Goal: Transaction & Acquisition: Purchase product/service

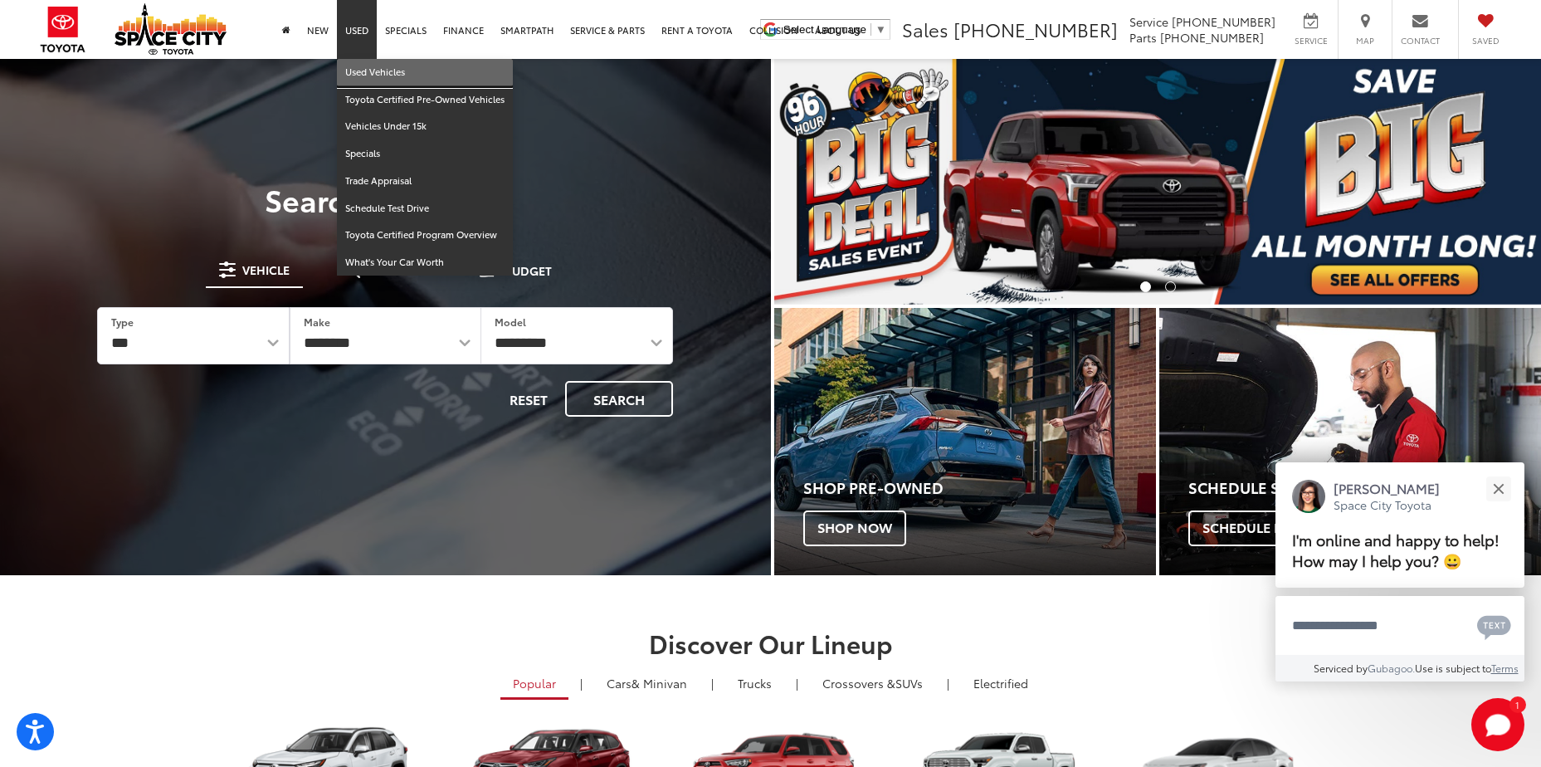
click at [372, 63] on link "Used Vehicles" at bounding box center [425, 72] width 176 height 27
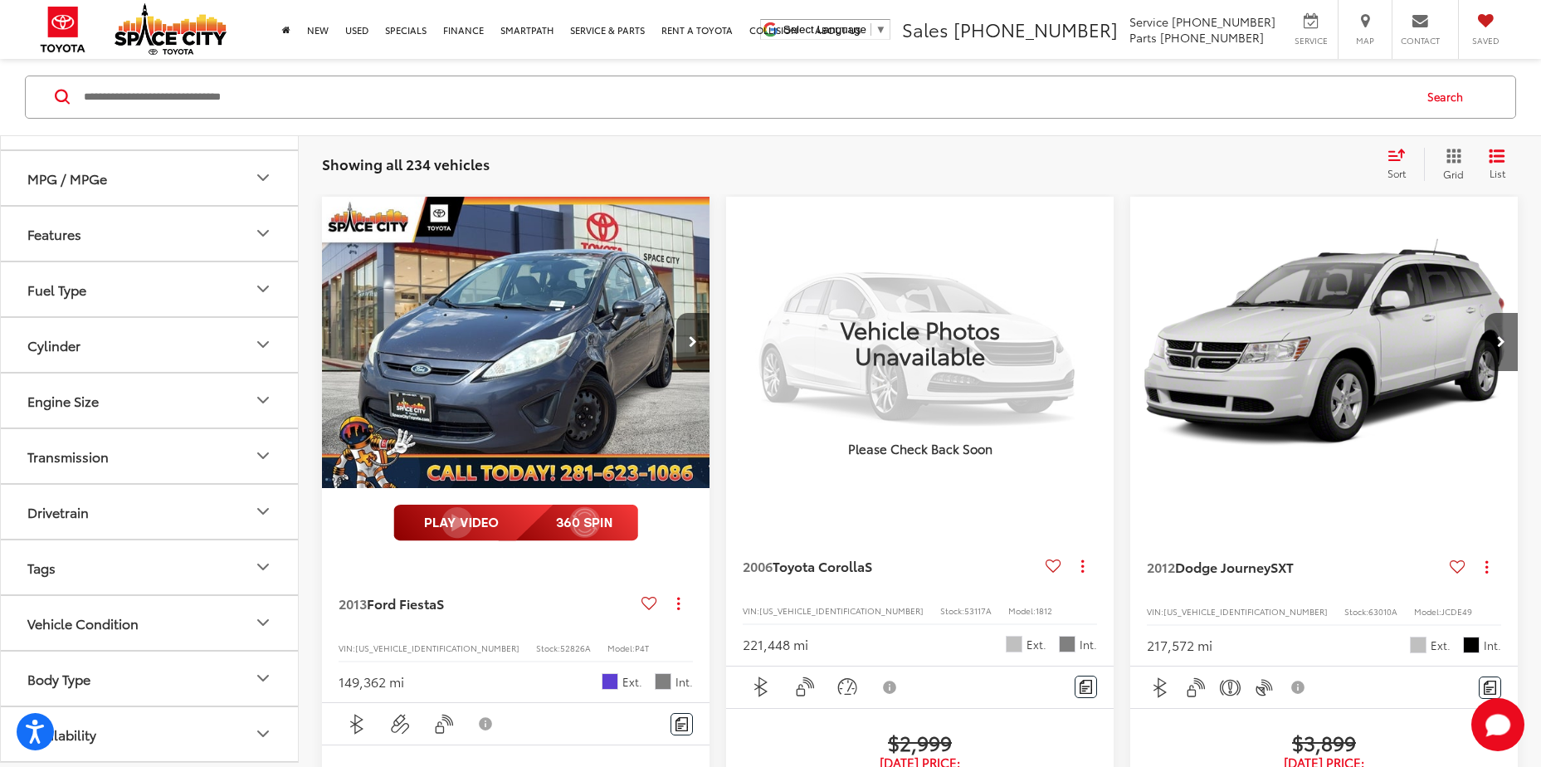
scroll to position [166, 0]
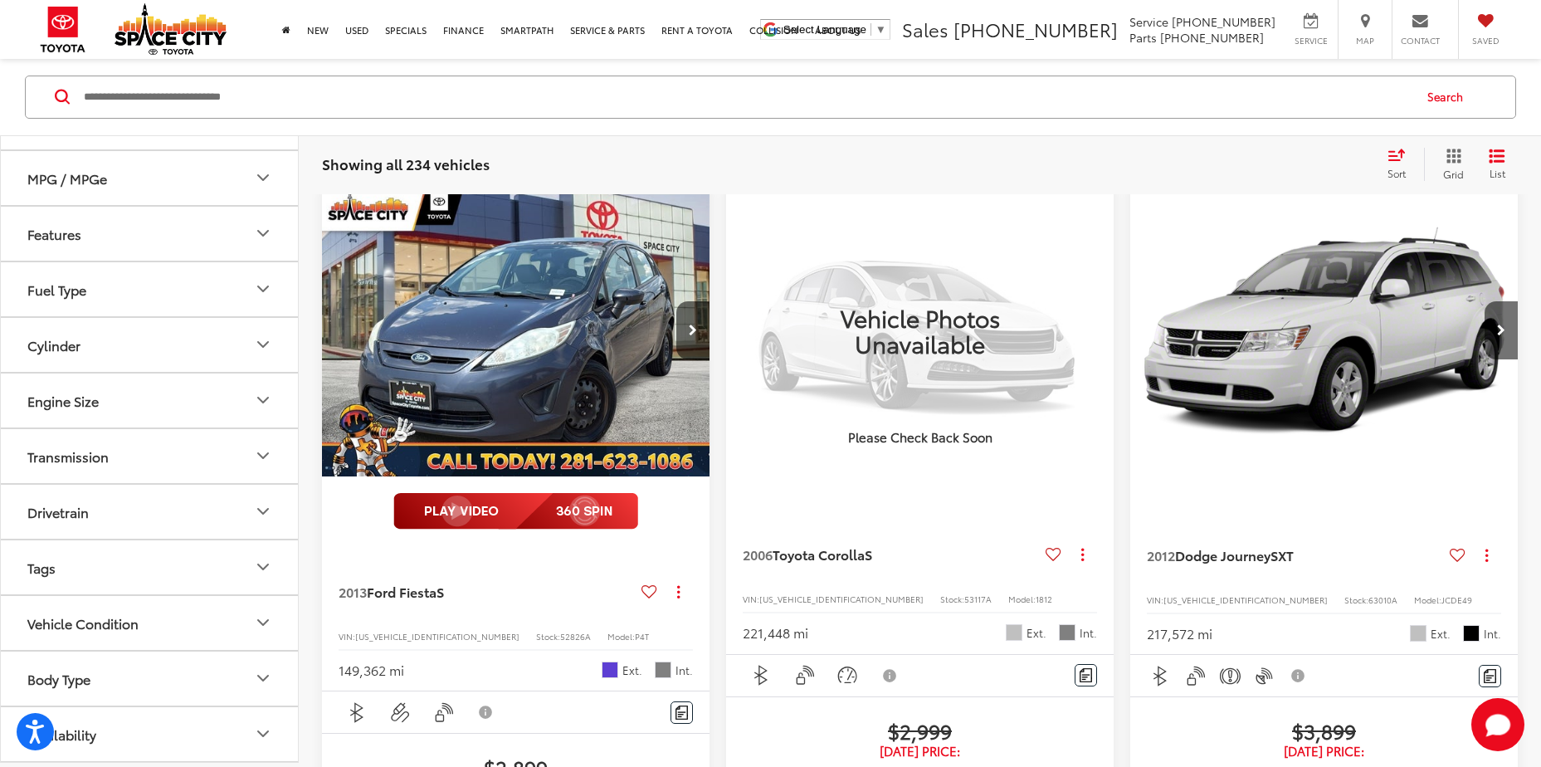
click at [255, 676] on icon "Body Type" at bounding box center [263, 679] width 20 height 20
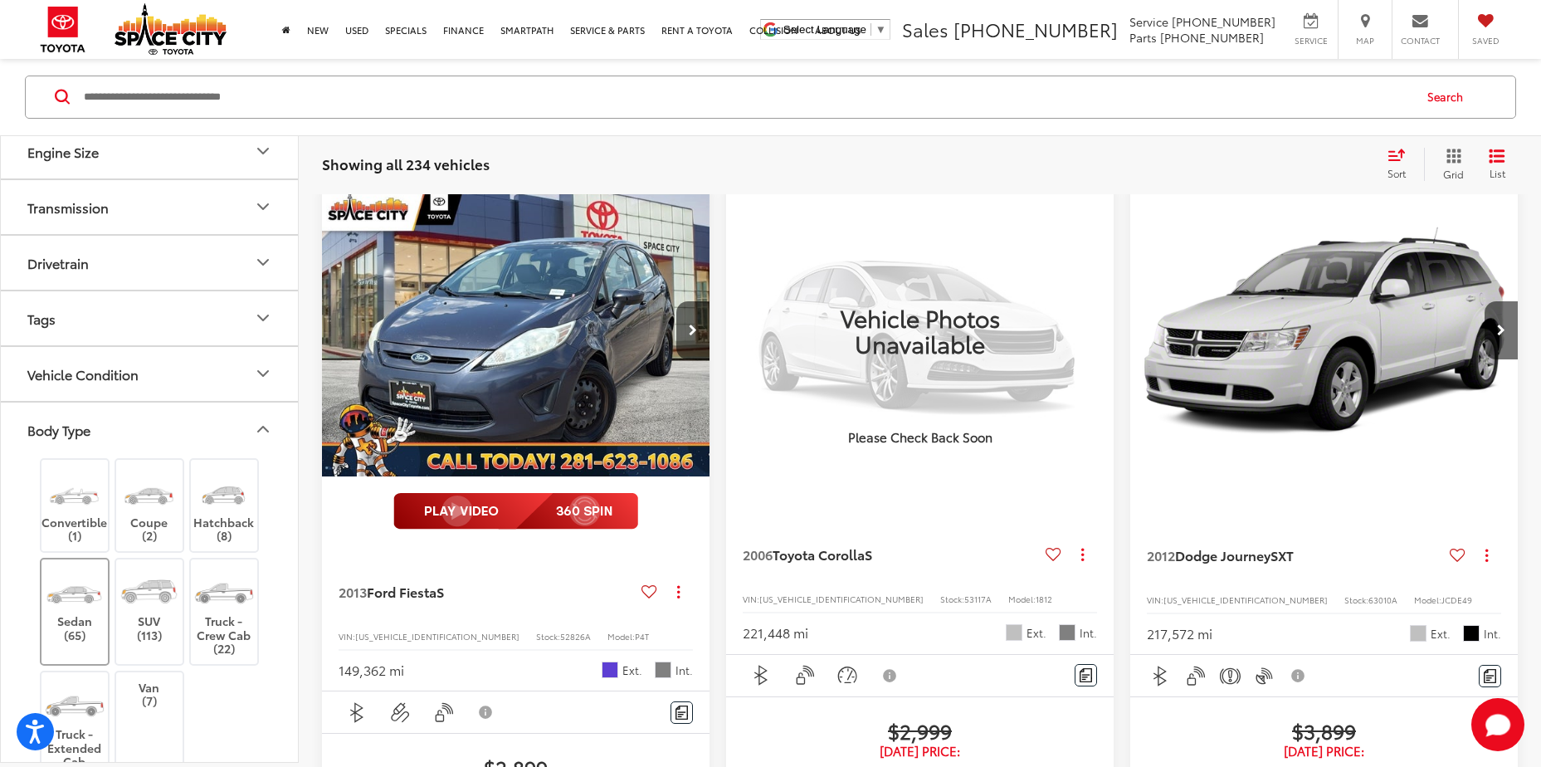
scroll to position [707, 0]
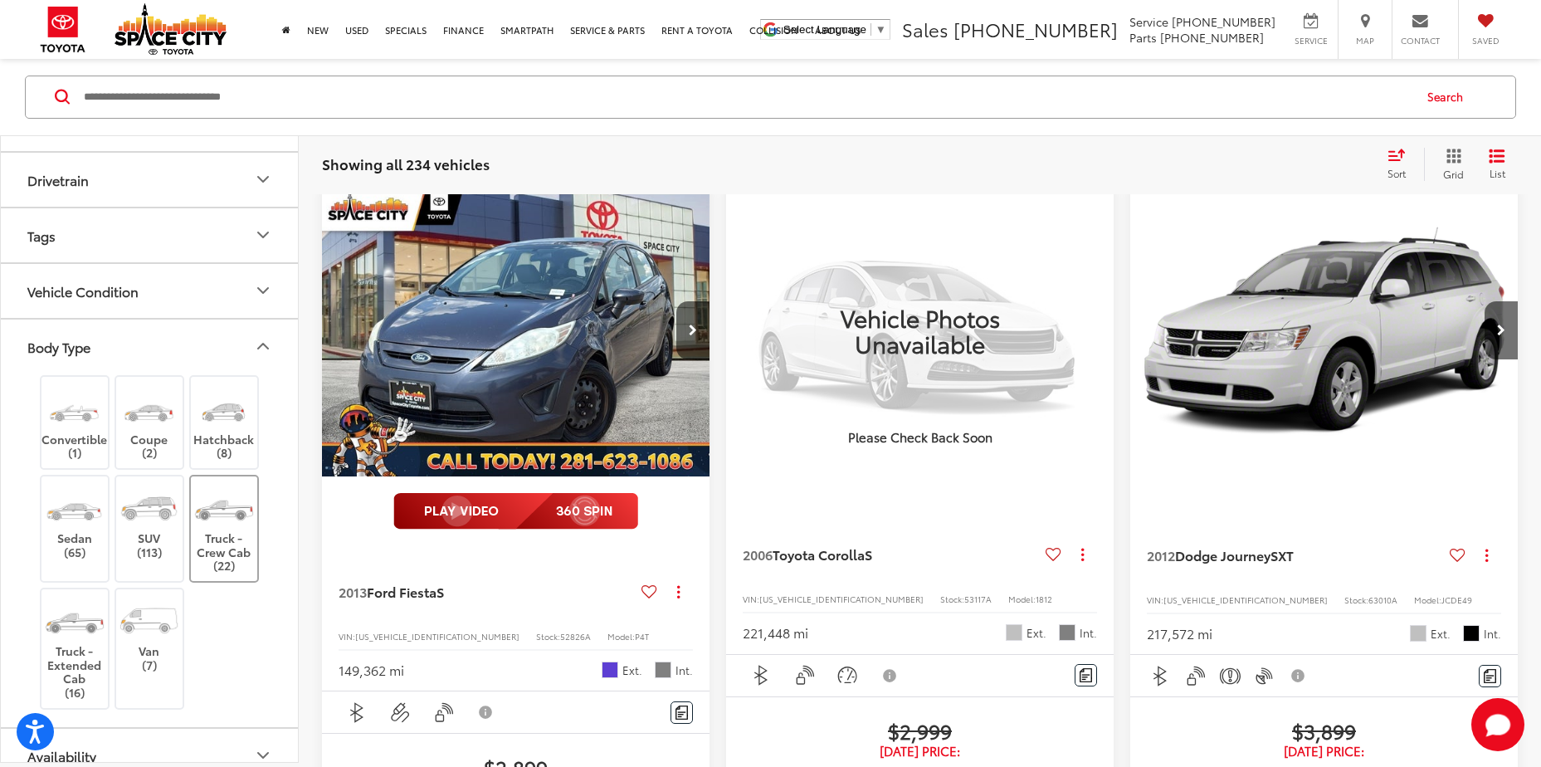
click at [228, 550] on label "Truck - Crew Cab (22)" at bounding box center [224, 528] width 67 height 89
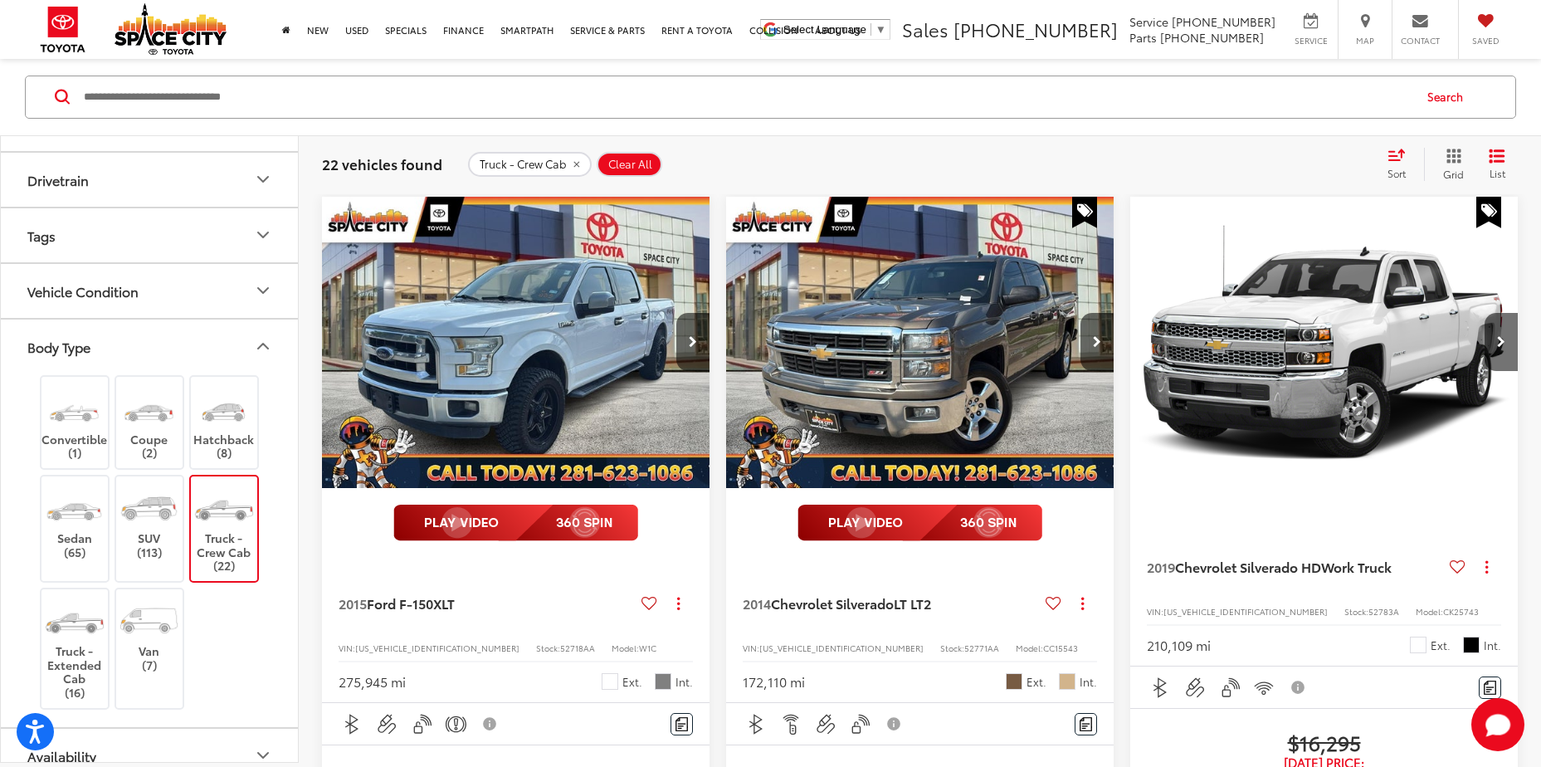
click at [258, 345] on icon "Body Type" at bounding box center [263, 347] width 20 height 20
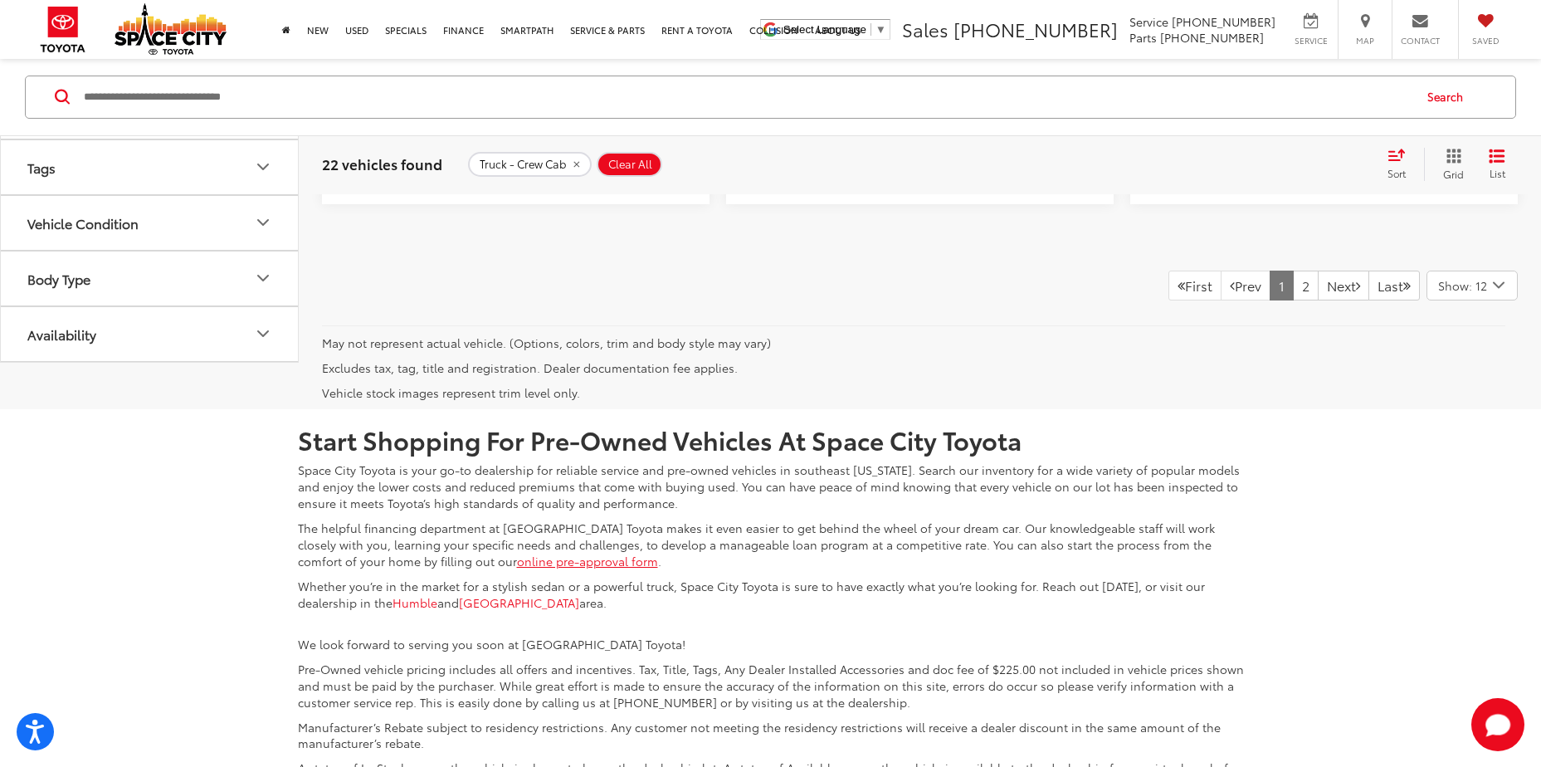
scroll to position [3971, 0]
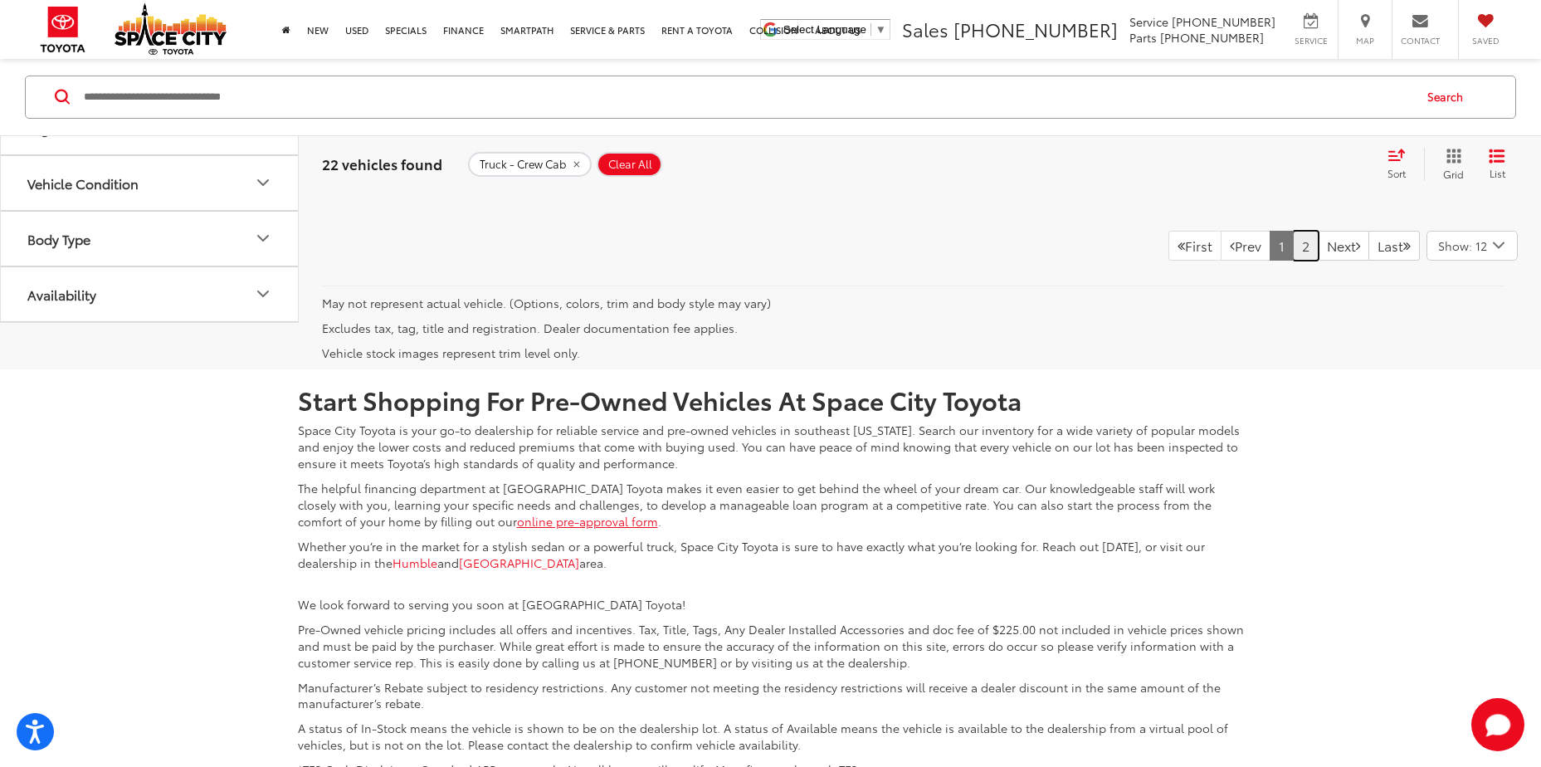
click at [1293, 261] on link "2" at bounding box center [1306, 246] width 26 height 30
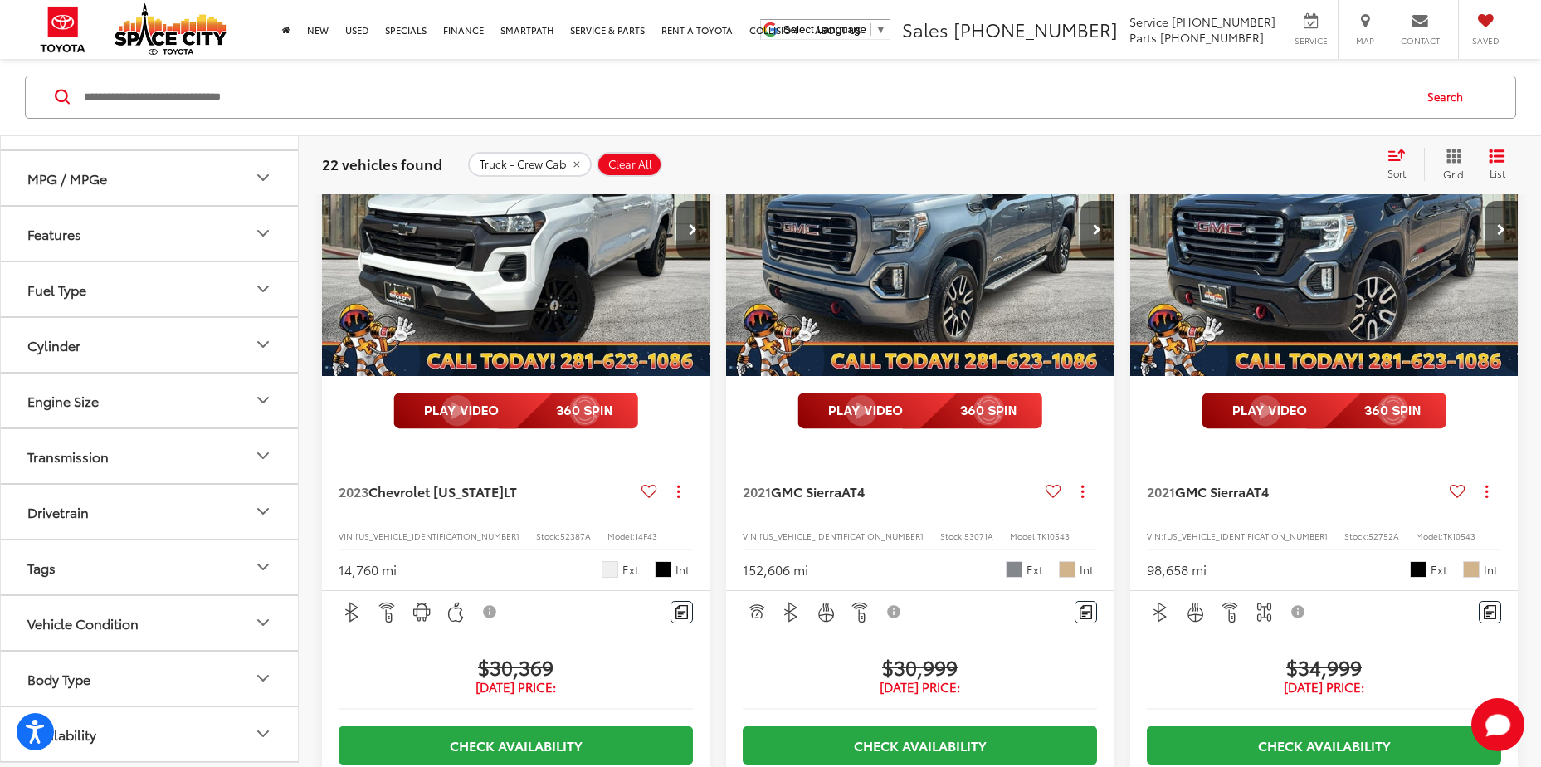
scroll to position [154, 0]
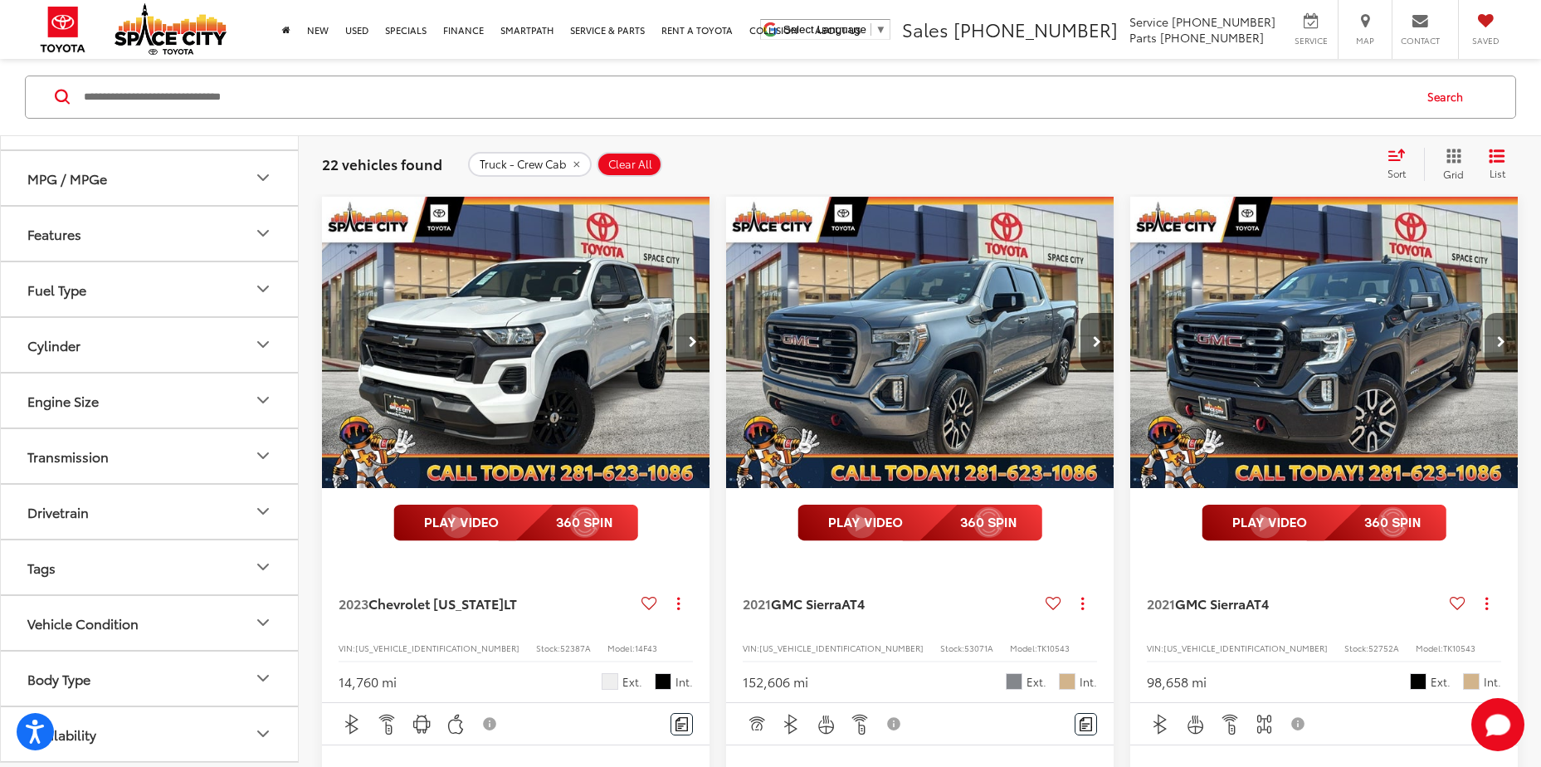
click at [1506, 347] on button "Next image" at bounding box center [1500, 342] width 33 height 58
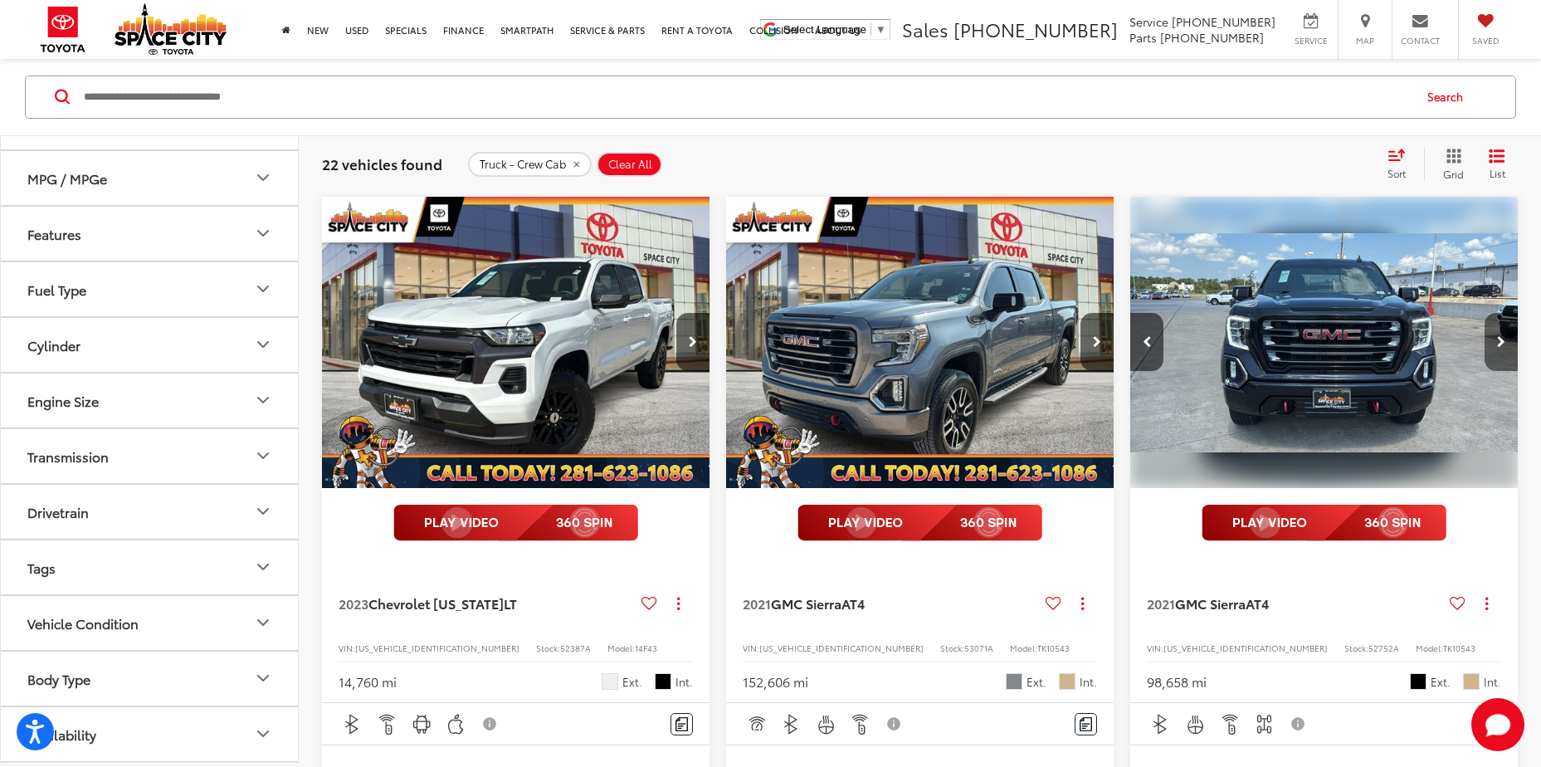
click at [1506, 347] on button "Next image" at bounding box center [1500, 342] width 33 height 58
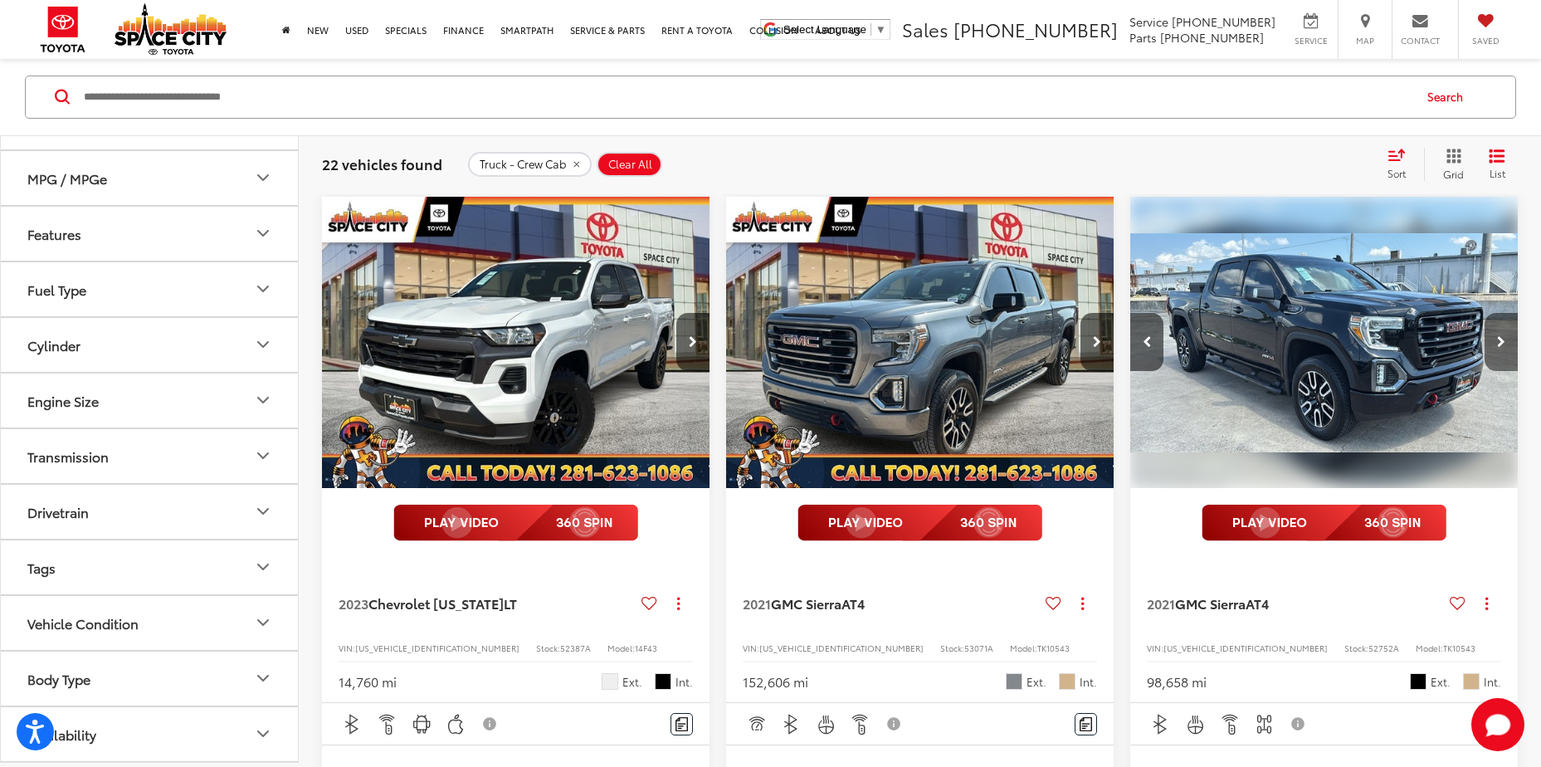
click at [1506, 347] on button "Next image" at bounding box center [1500, 342] width 33 height 58
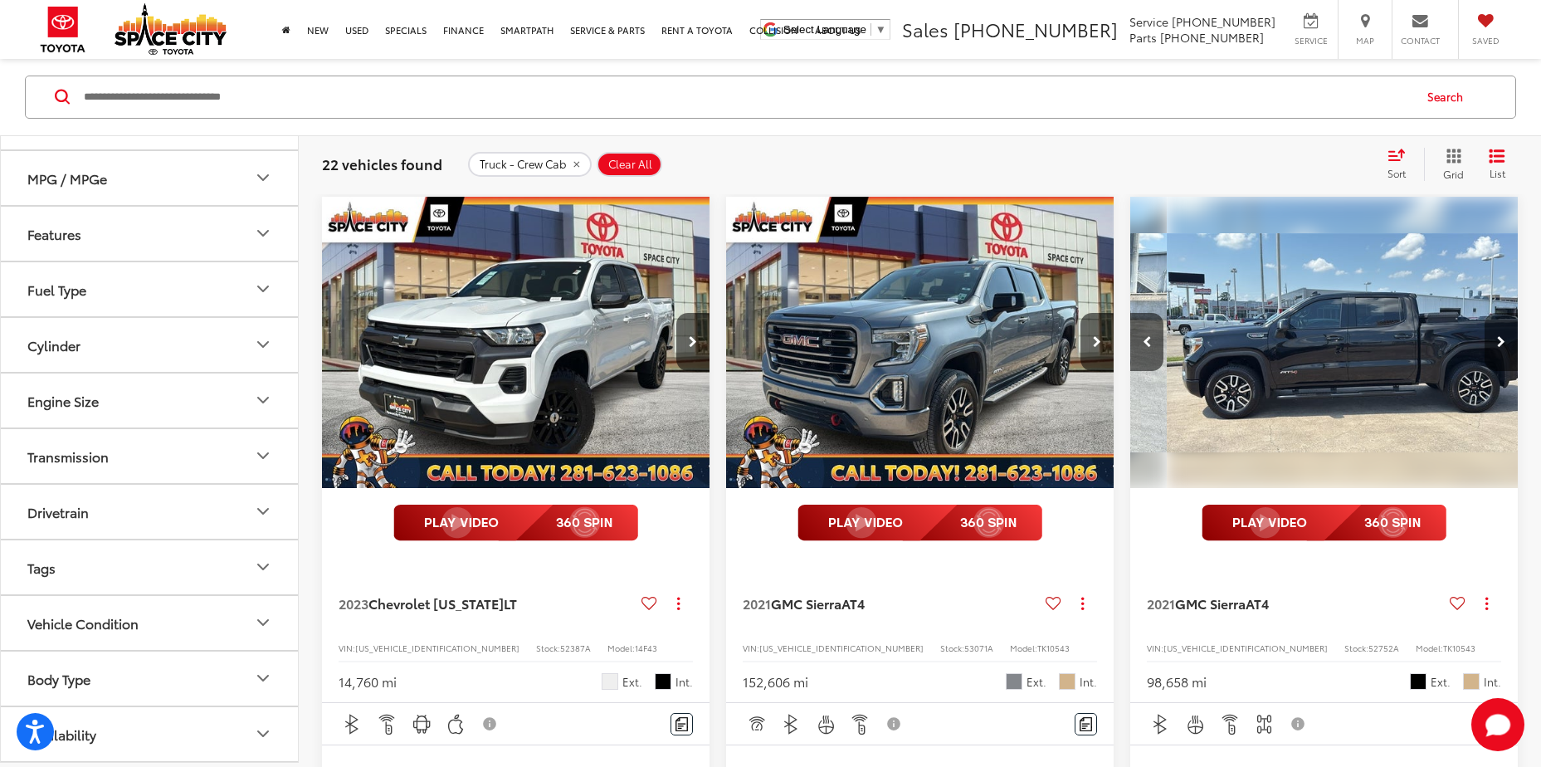
scroll to position [0, 1170]
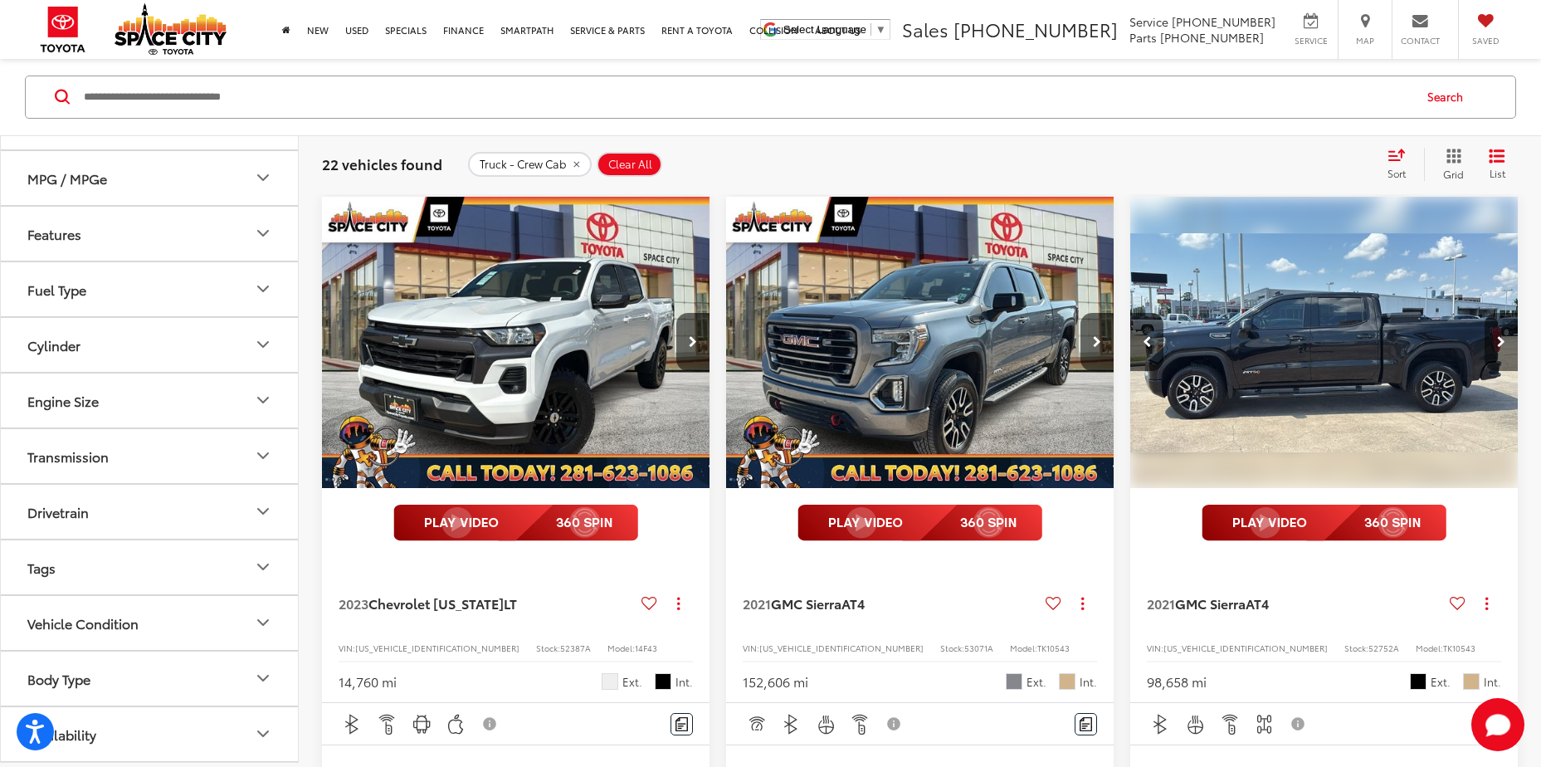
click at [1506, 347] on button "Next image" at bounding box center [1500, 342] width 33 height 58
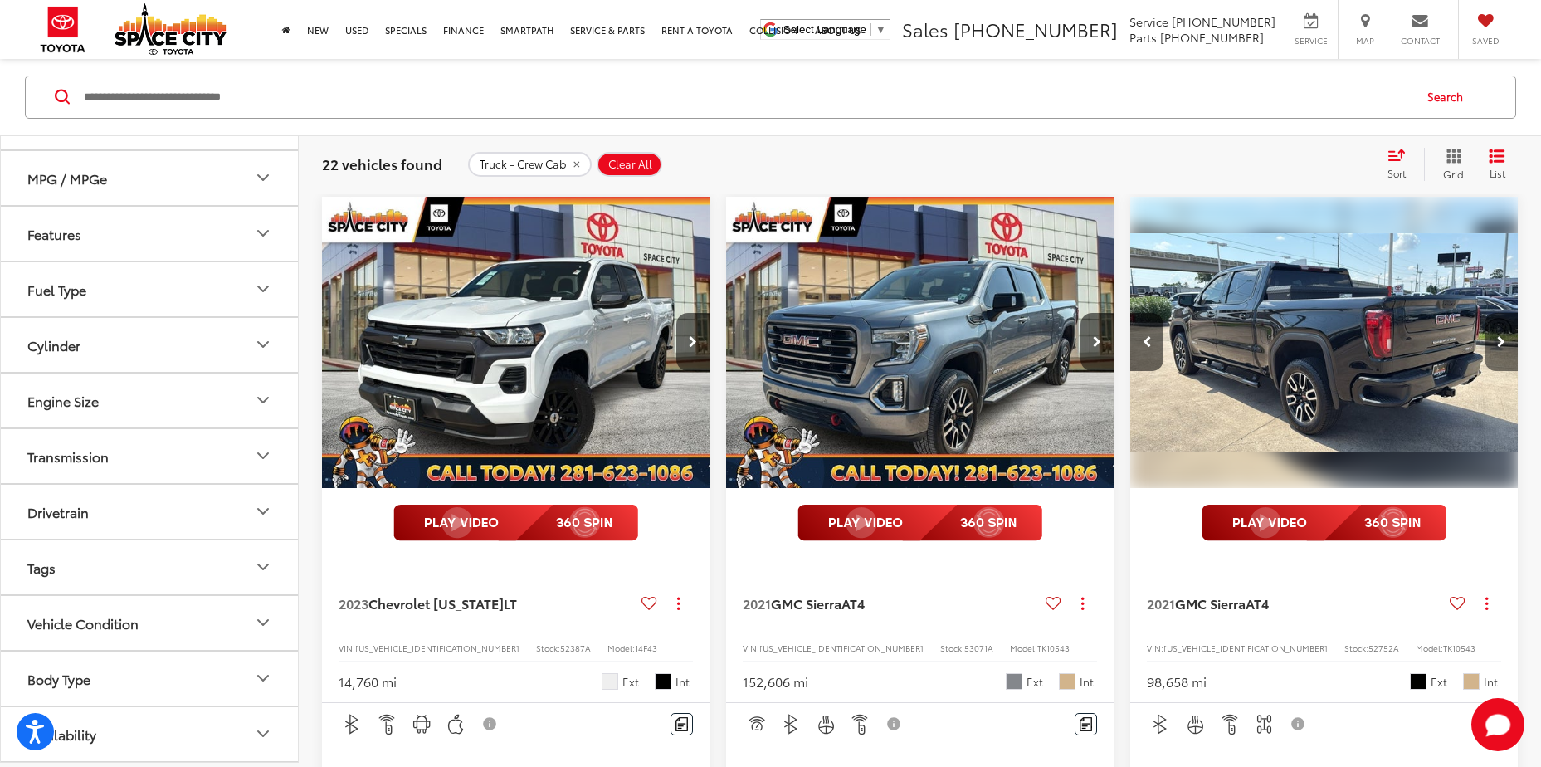
click at [1506, 347] on button "Next image" at bounding box center [1500, 342] width 33 height 58
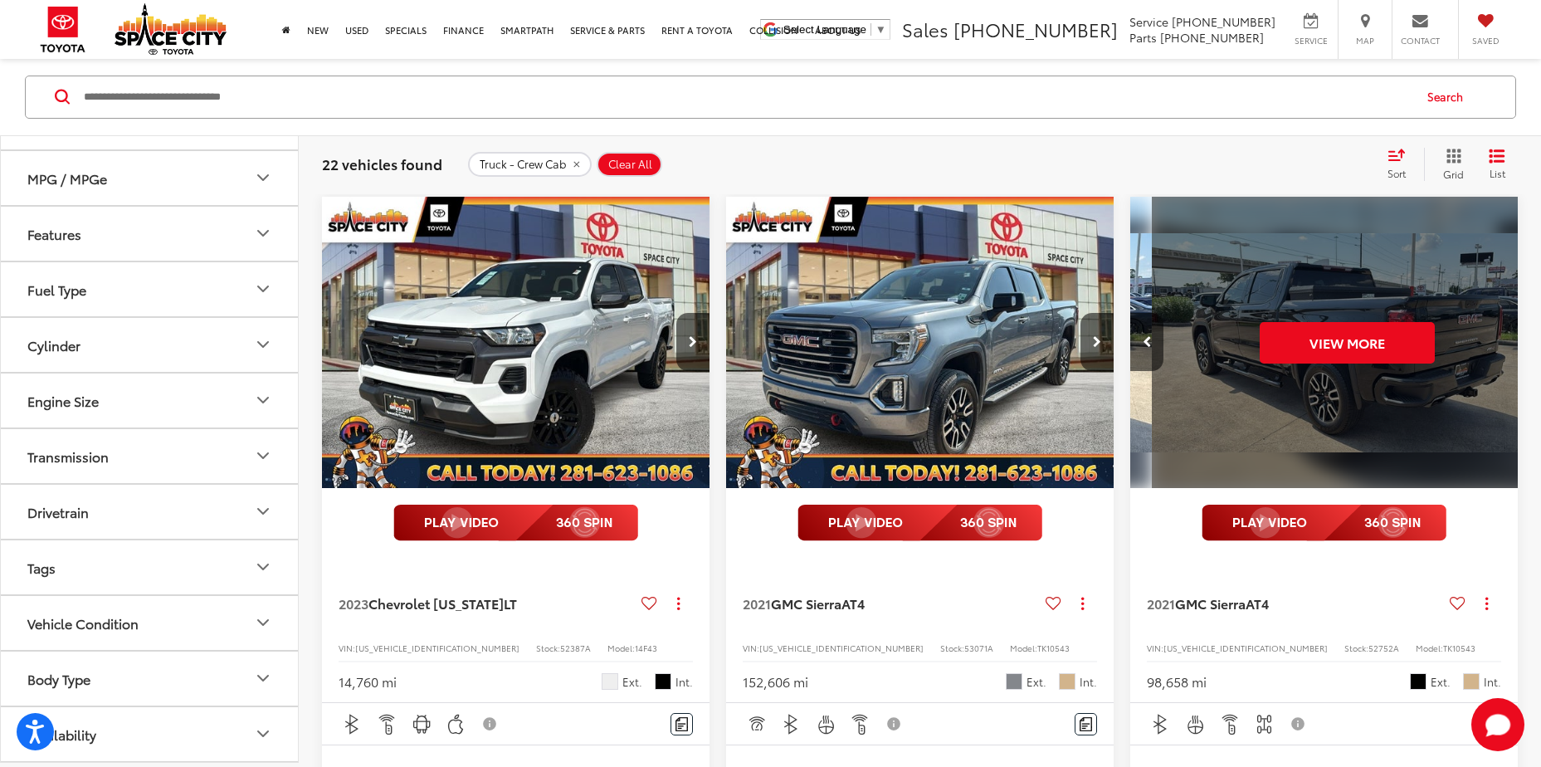
scroll to position [0, 1950]
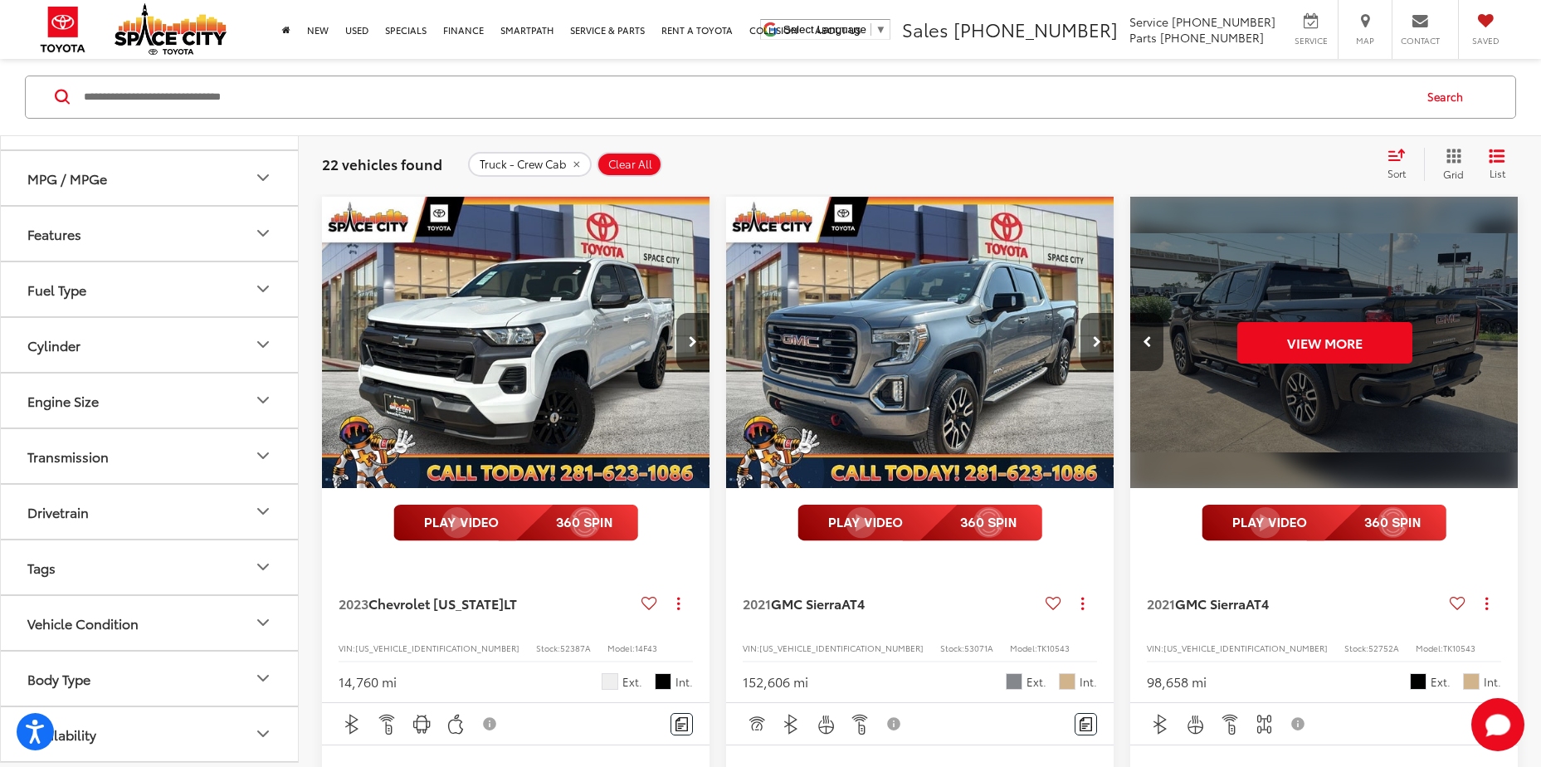
click at [1506, 347] on div "View More" at bounding box center [1324, 343] width 390 height 293
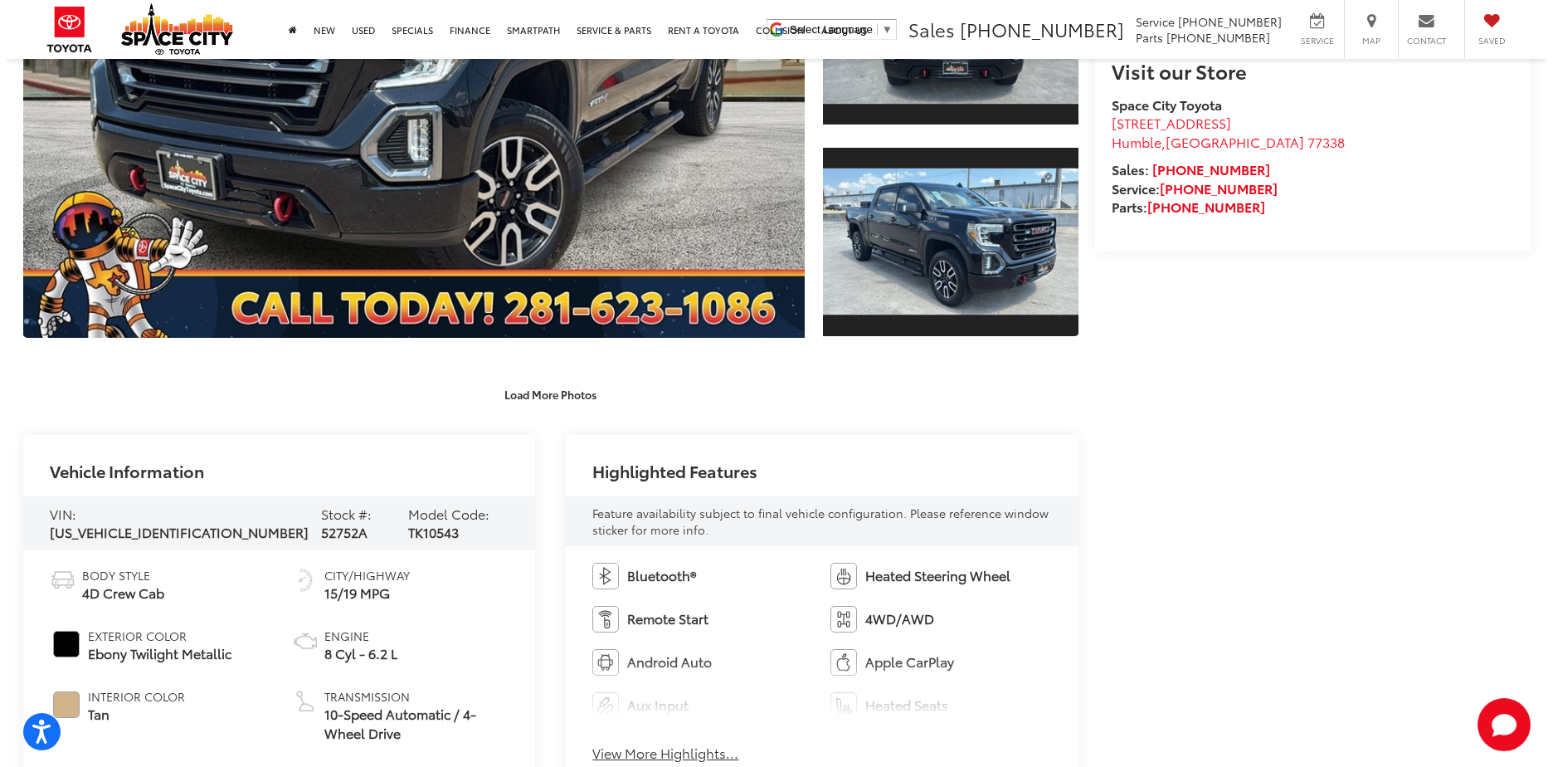
scroll to position [415, 0]
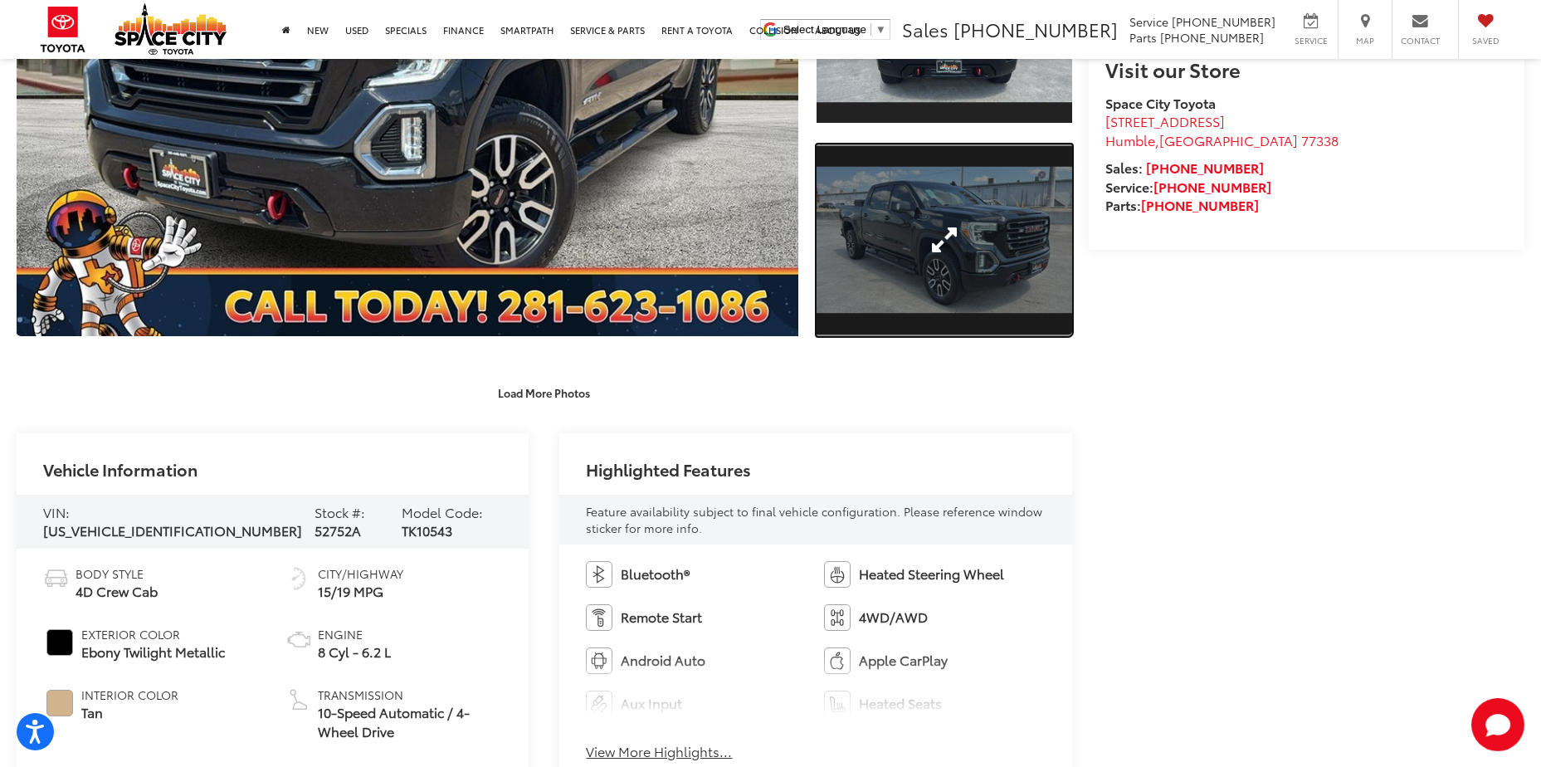
click at [894, 275] on link "Expand Photo 2" at bounding box center [943, 240] width 255 height 192
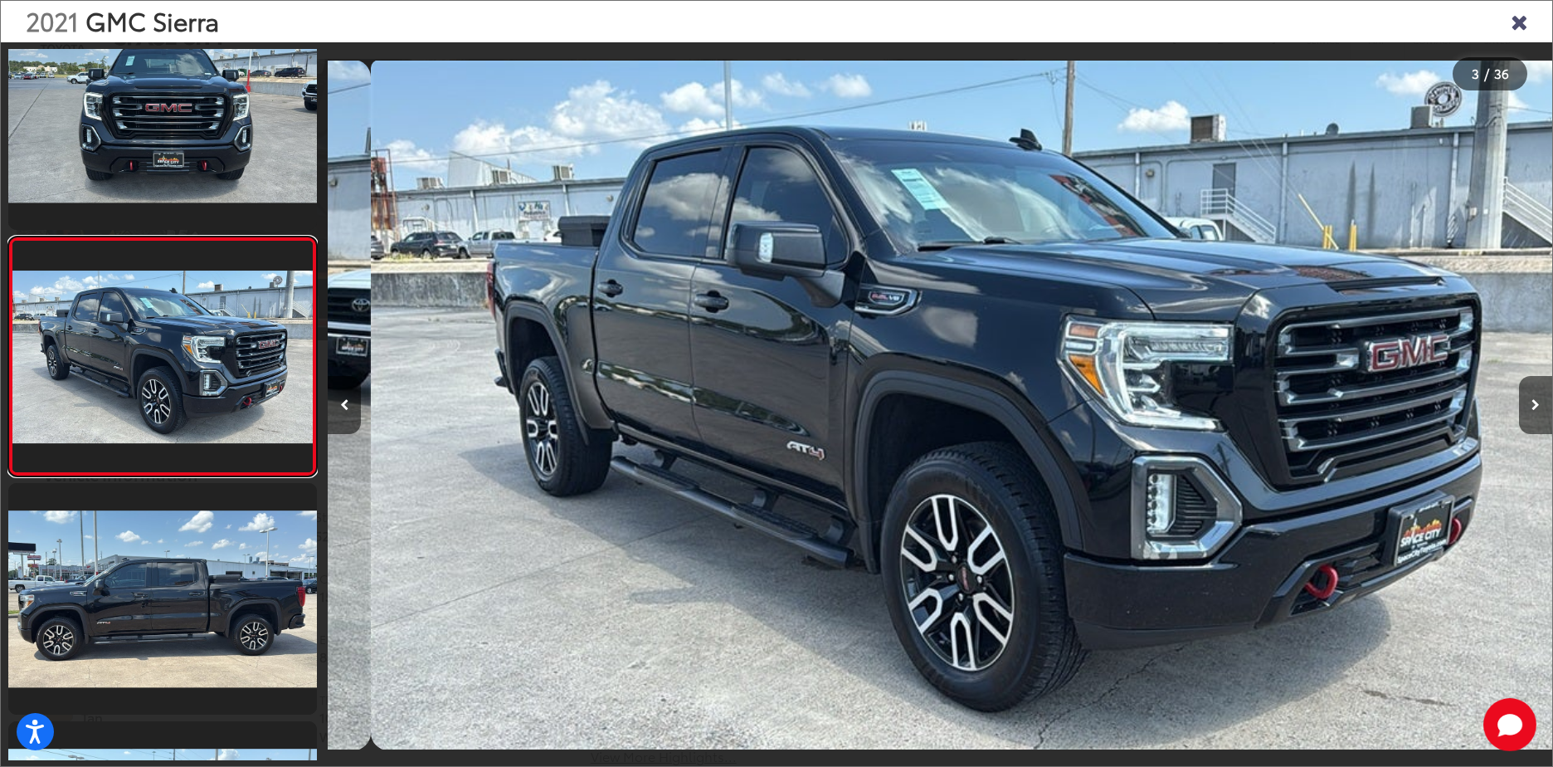
scroll to position [0, 2449]
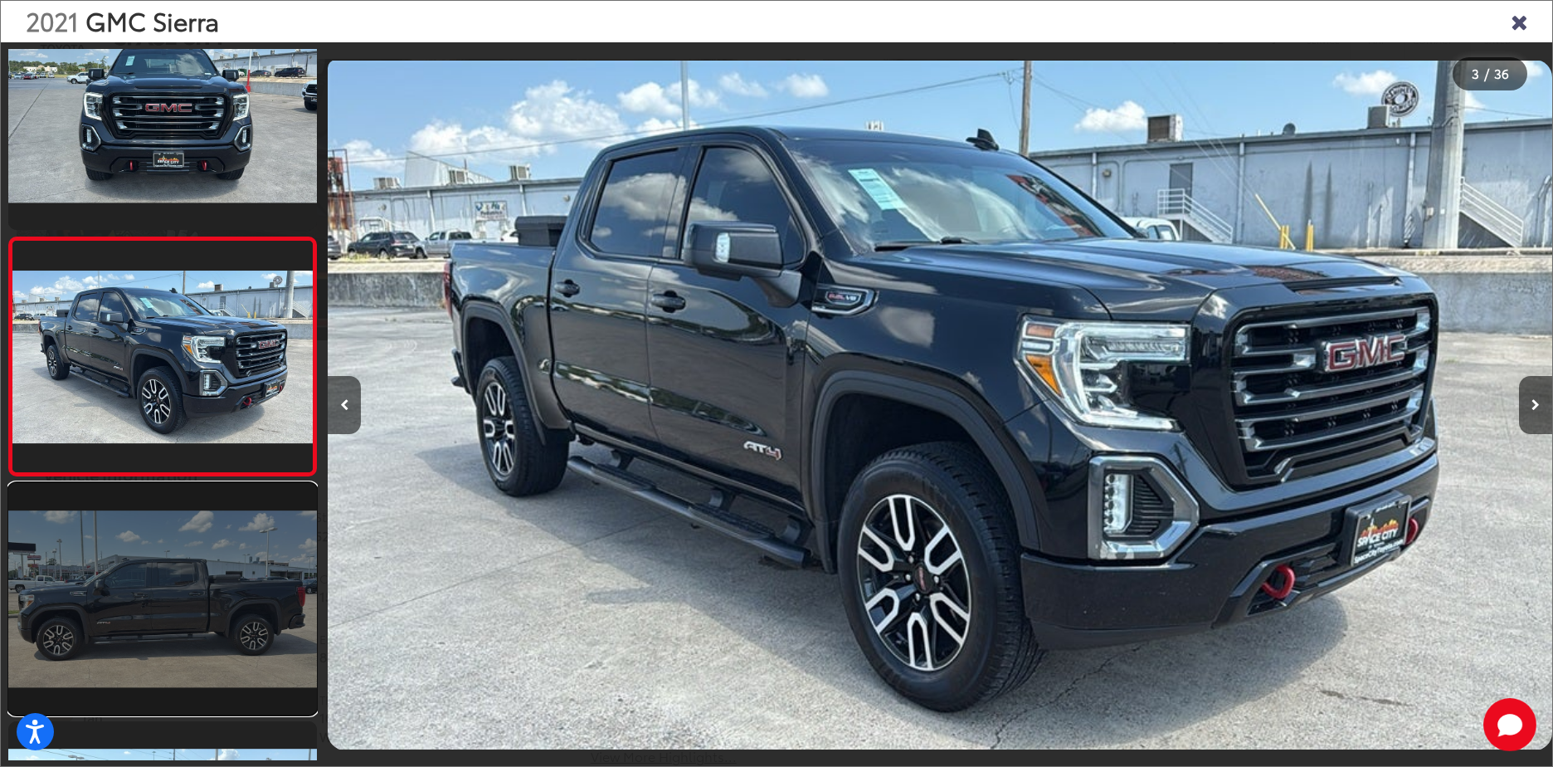
click at [162, 565] on link at bounding box center [162, 598] width 309 height 231
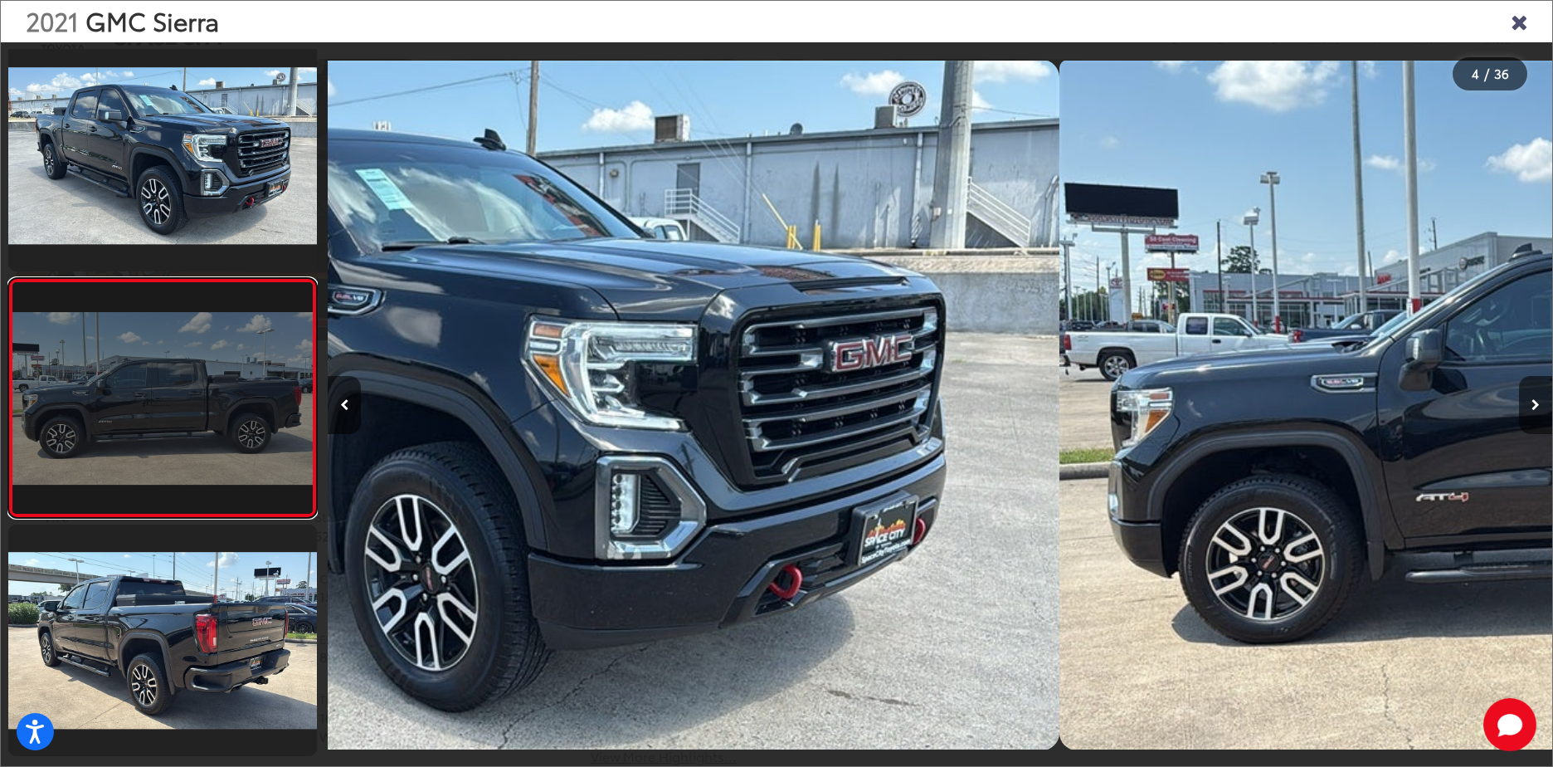
scroll to position [528, 0]
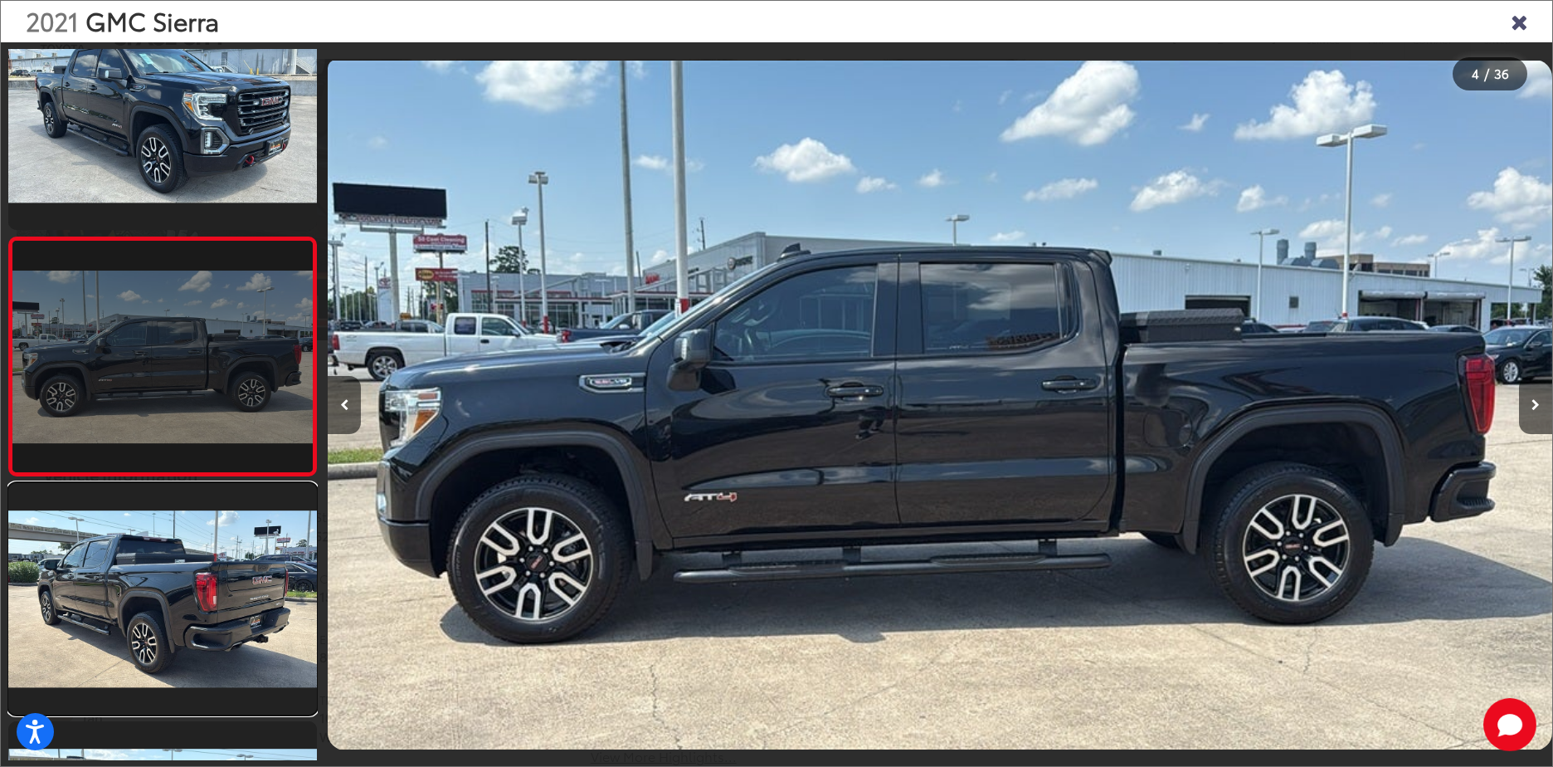
click at [162, 565] on link at bounding box center [162, 598] width 309 height 231
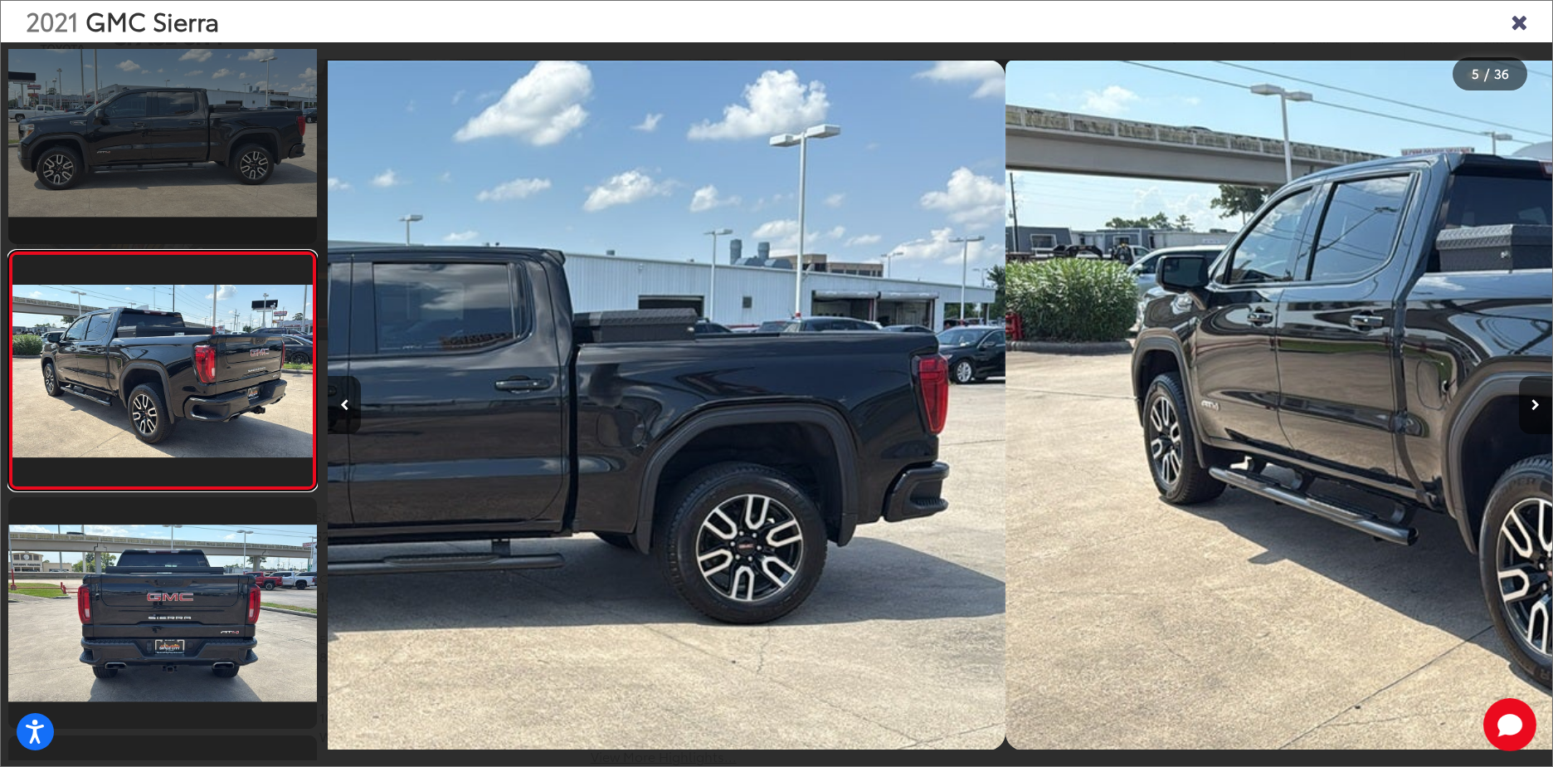
scroll to position [766, 0]
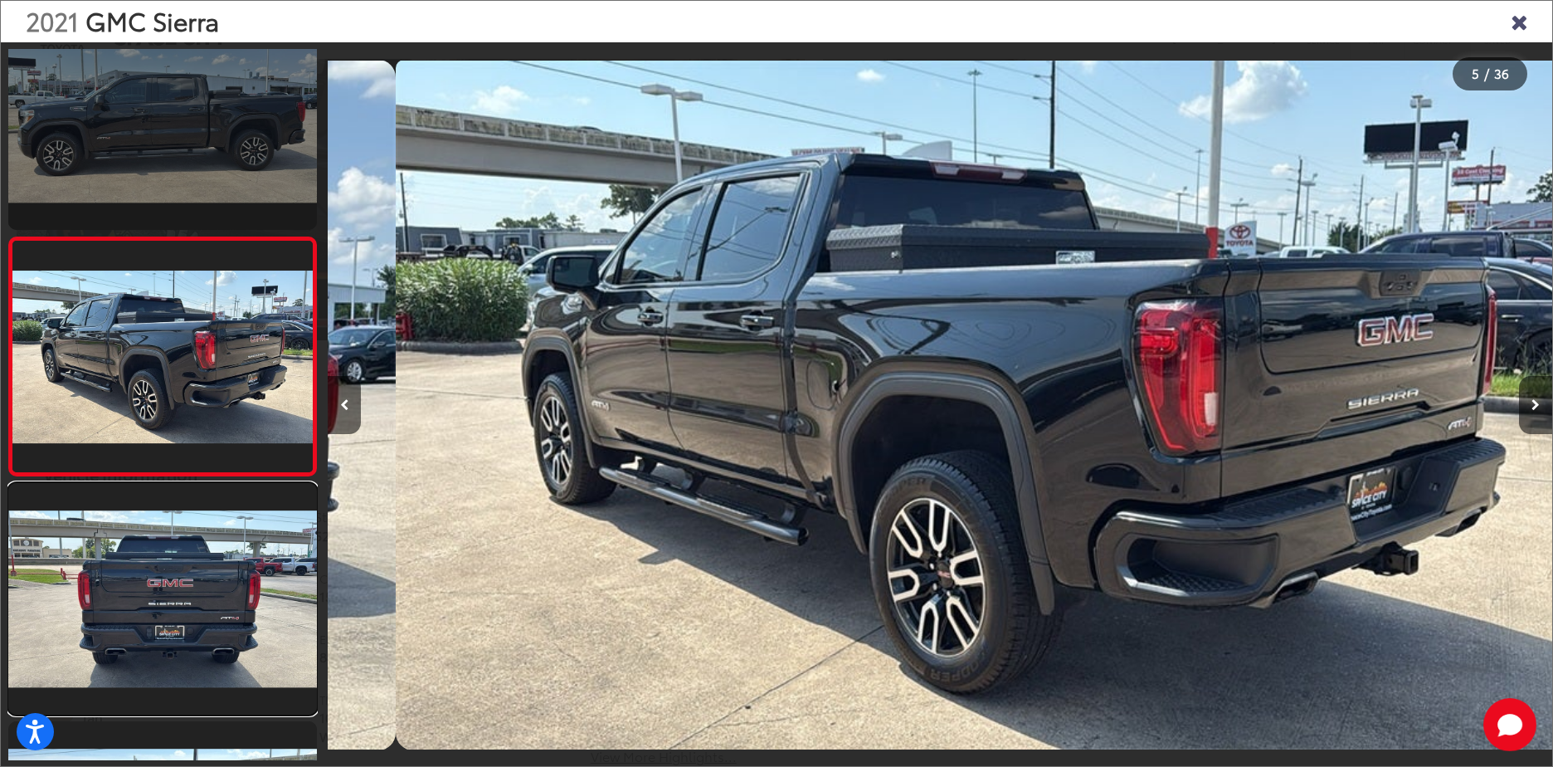
click at [162, 565] on link at bounding box center [162, 598] width 309 height 231
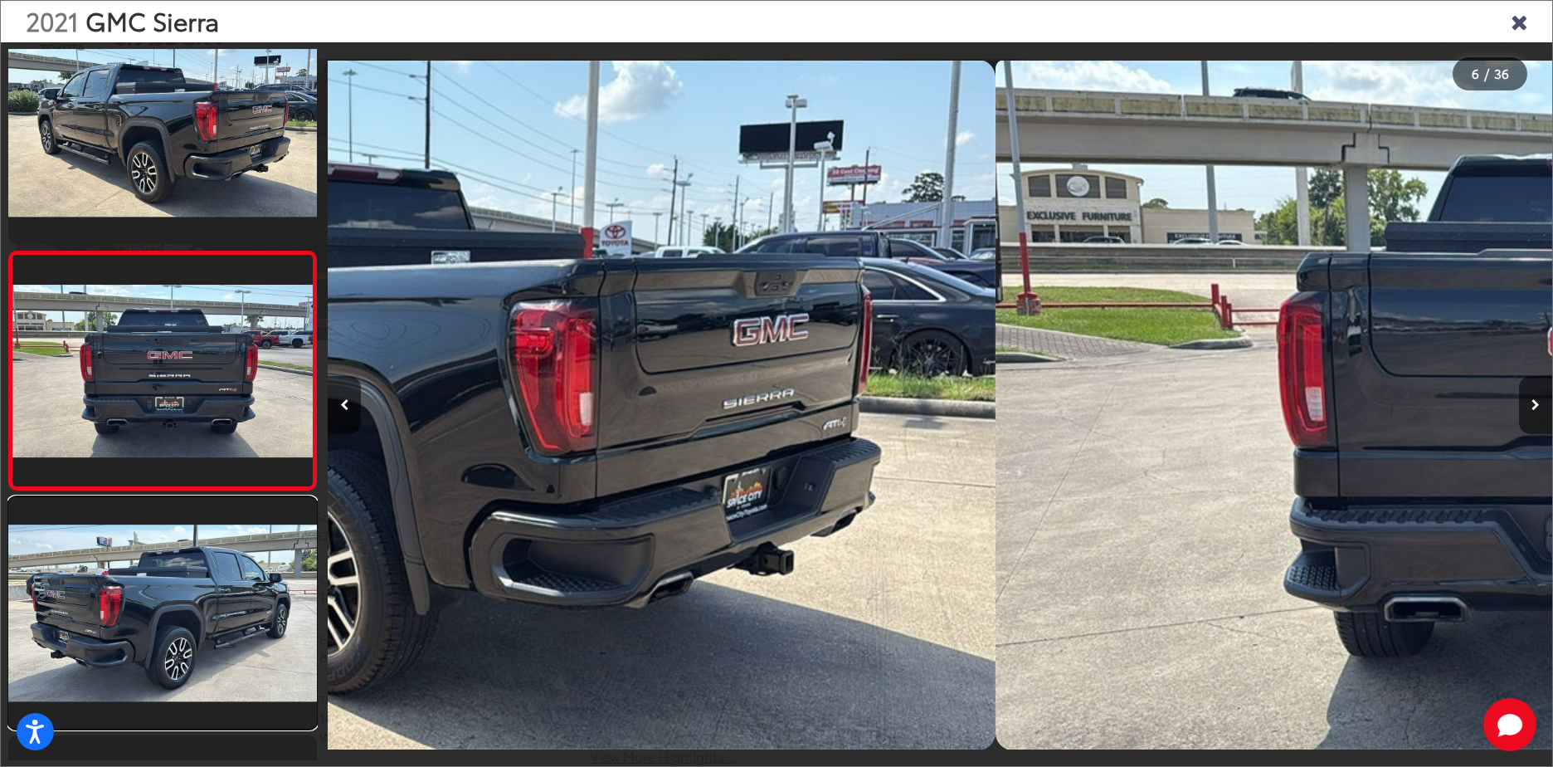
scroll to position [1004, 0]
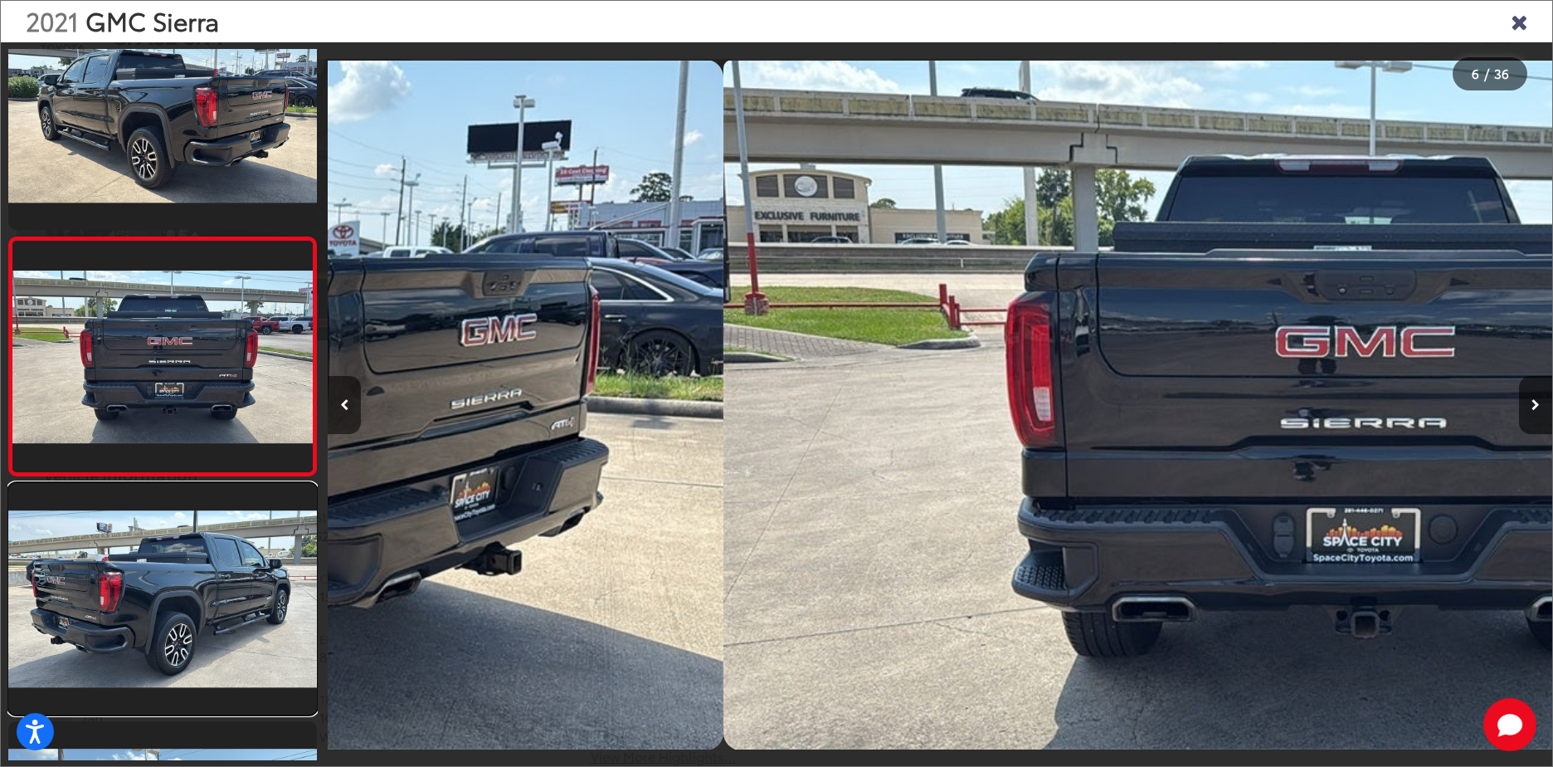
click at [162, 565] on link at bounding box center [162, 598] width 309 height 231
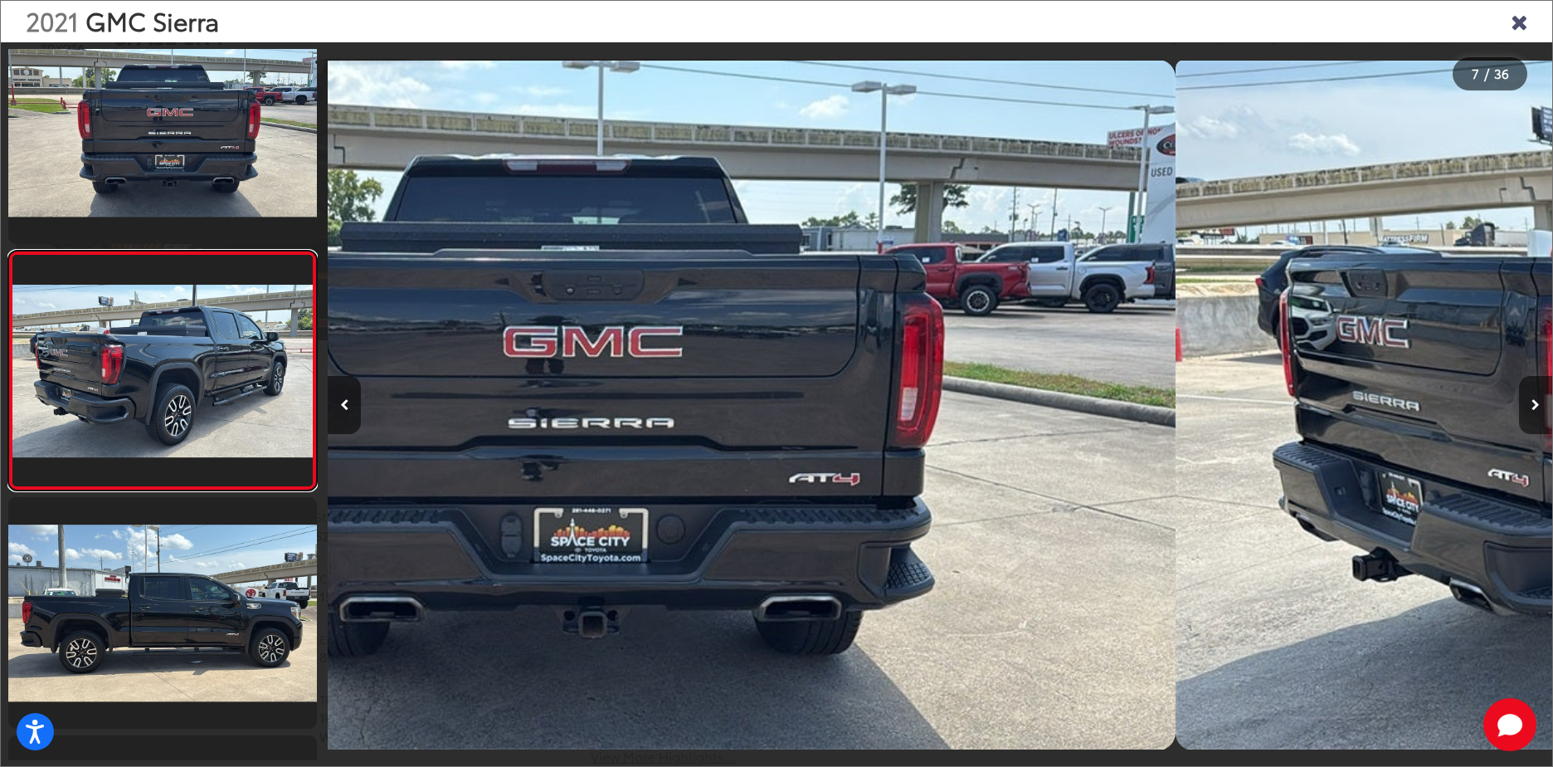
scroll to position [1242, 0]
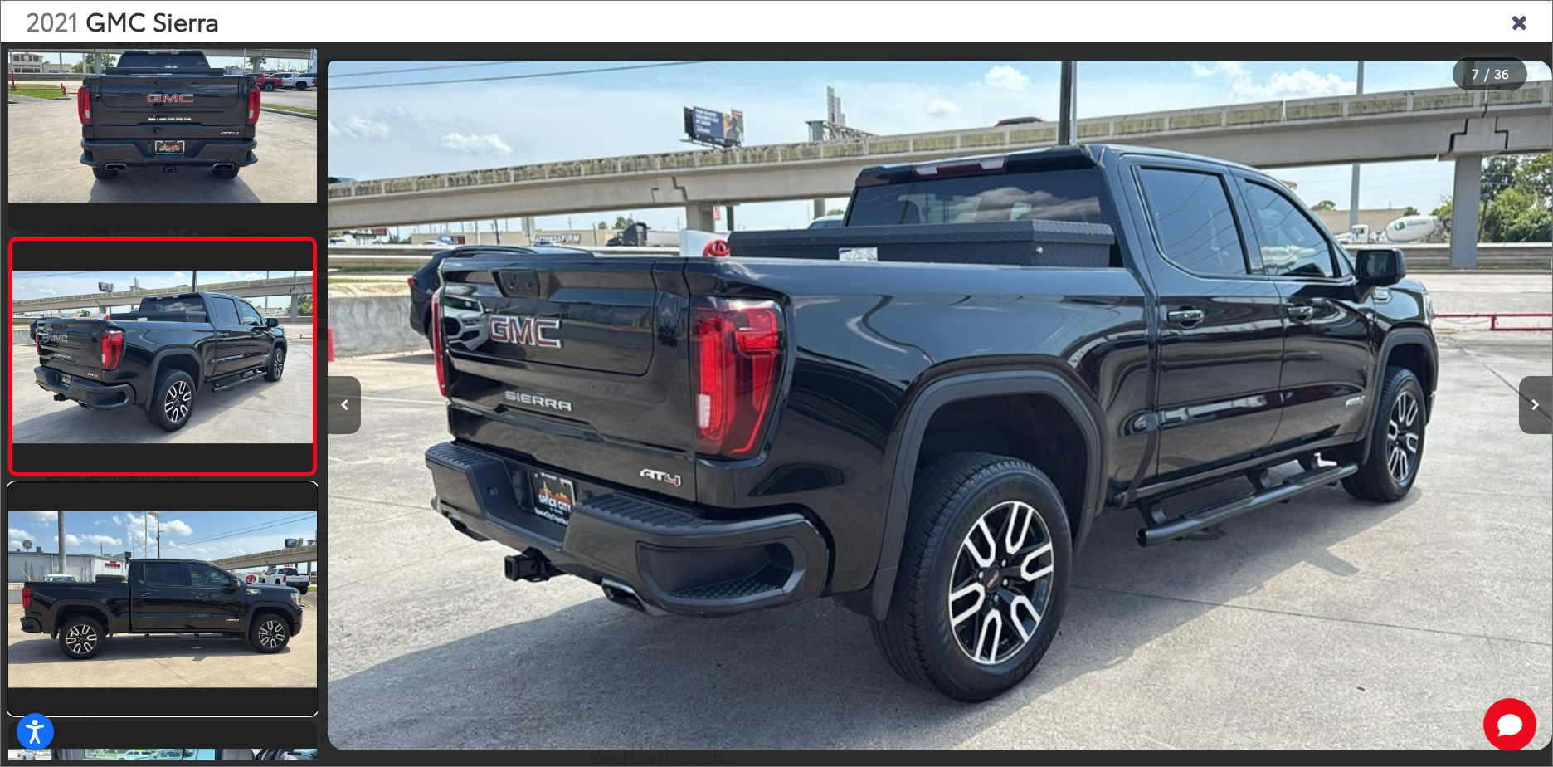
click at [162, 565] on link at bounding box center [162, 598] width 309 height 231
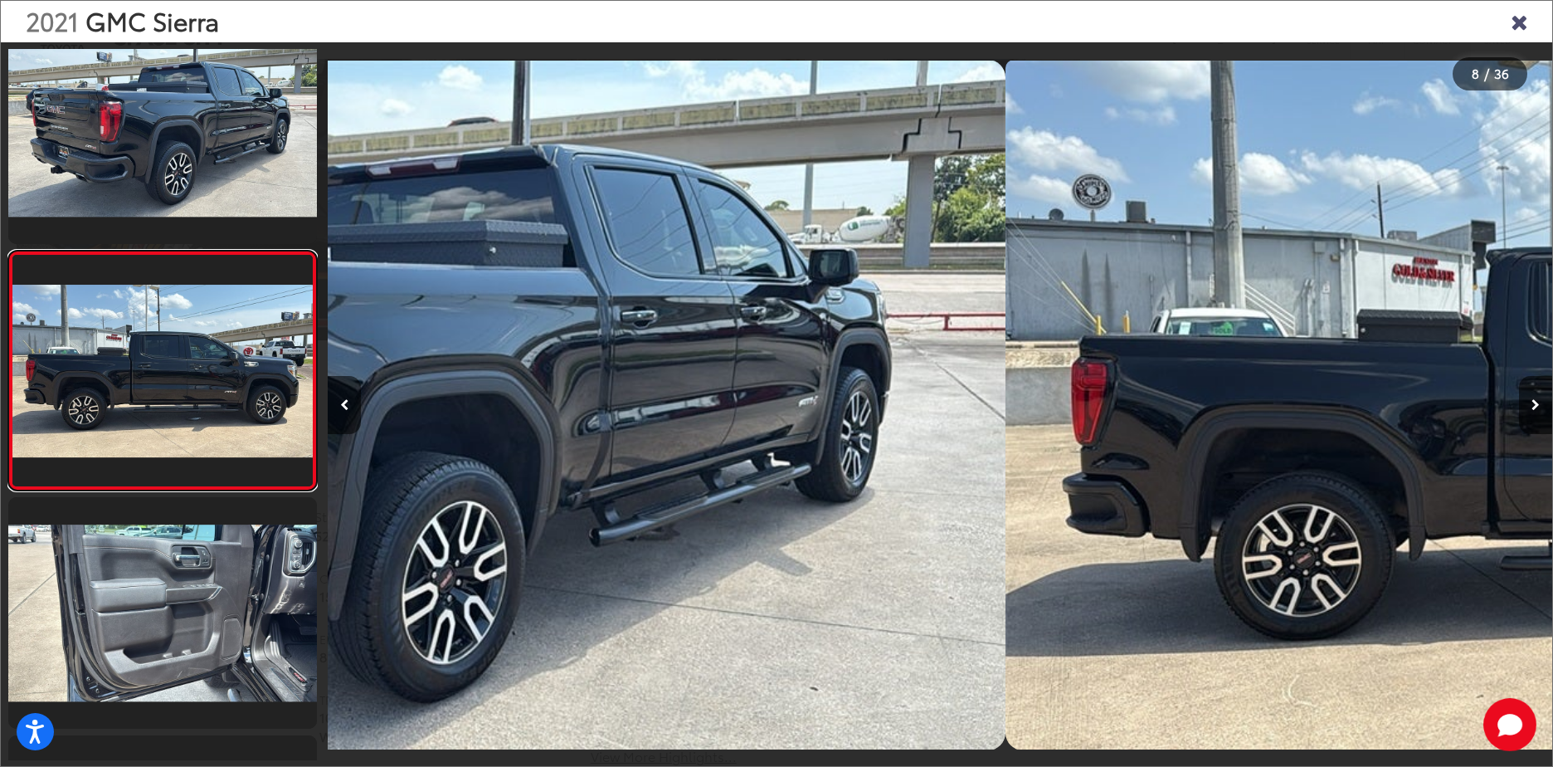
scroll to position [1480, 0]
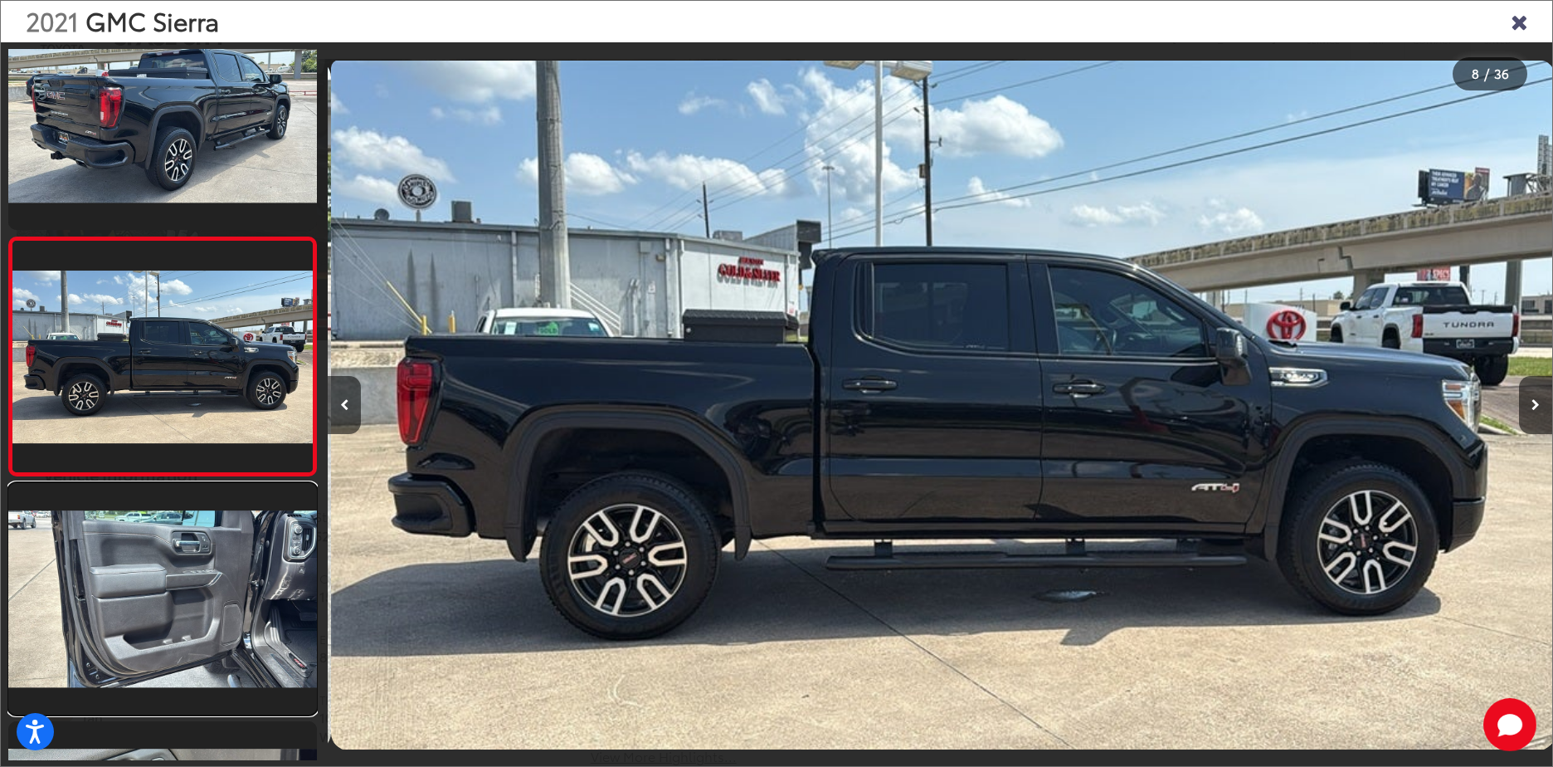
click at [162, 565] on link at bounding box center [162, 598] width 309 height 231
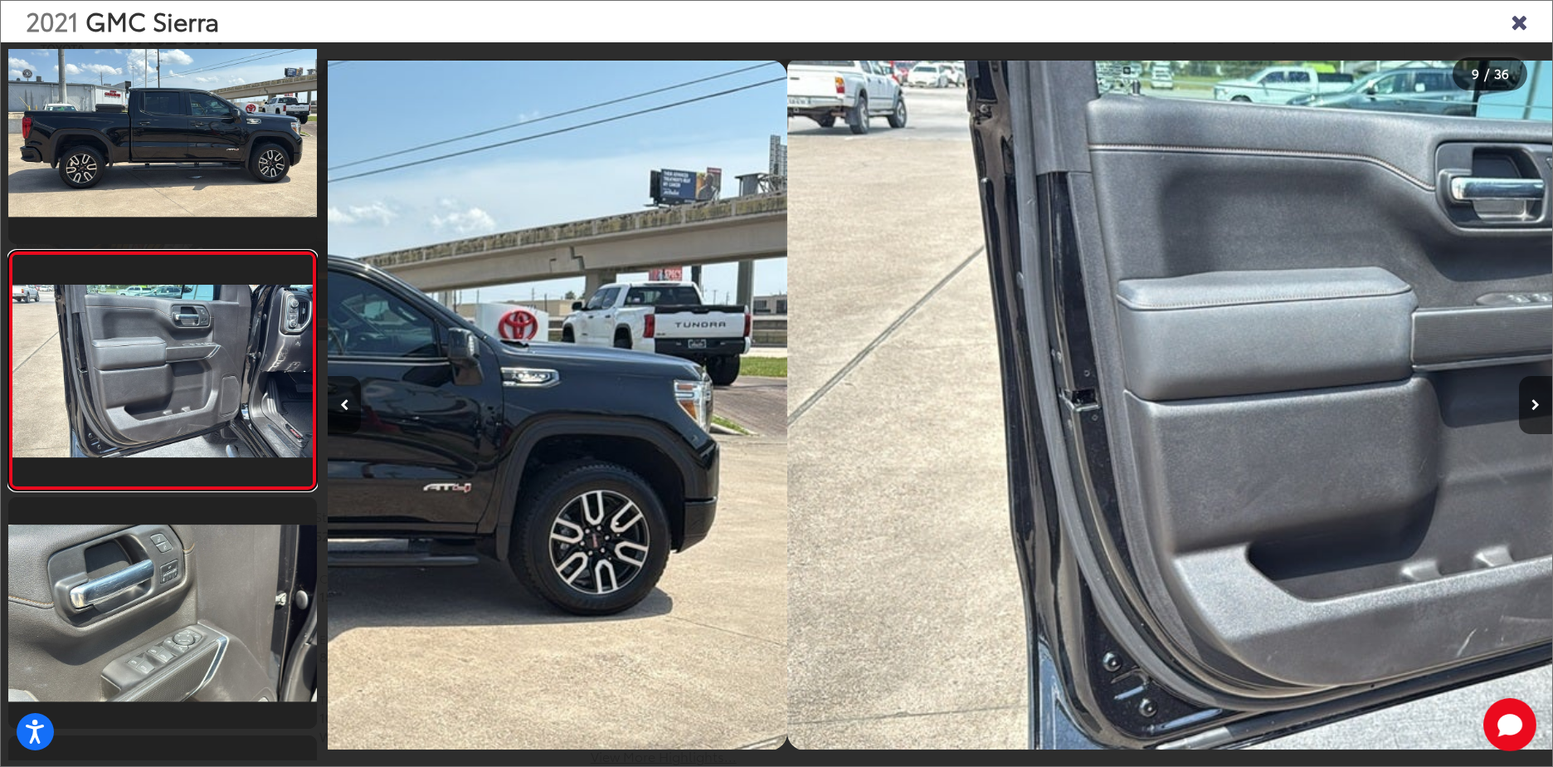
scroll to position [0, 0]
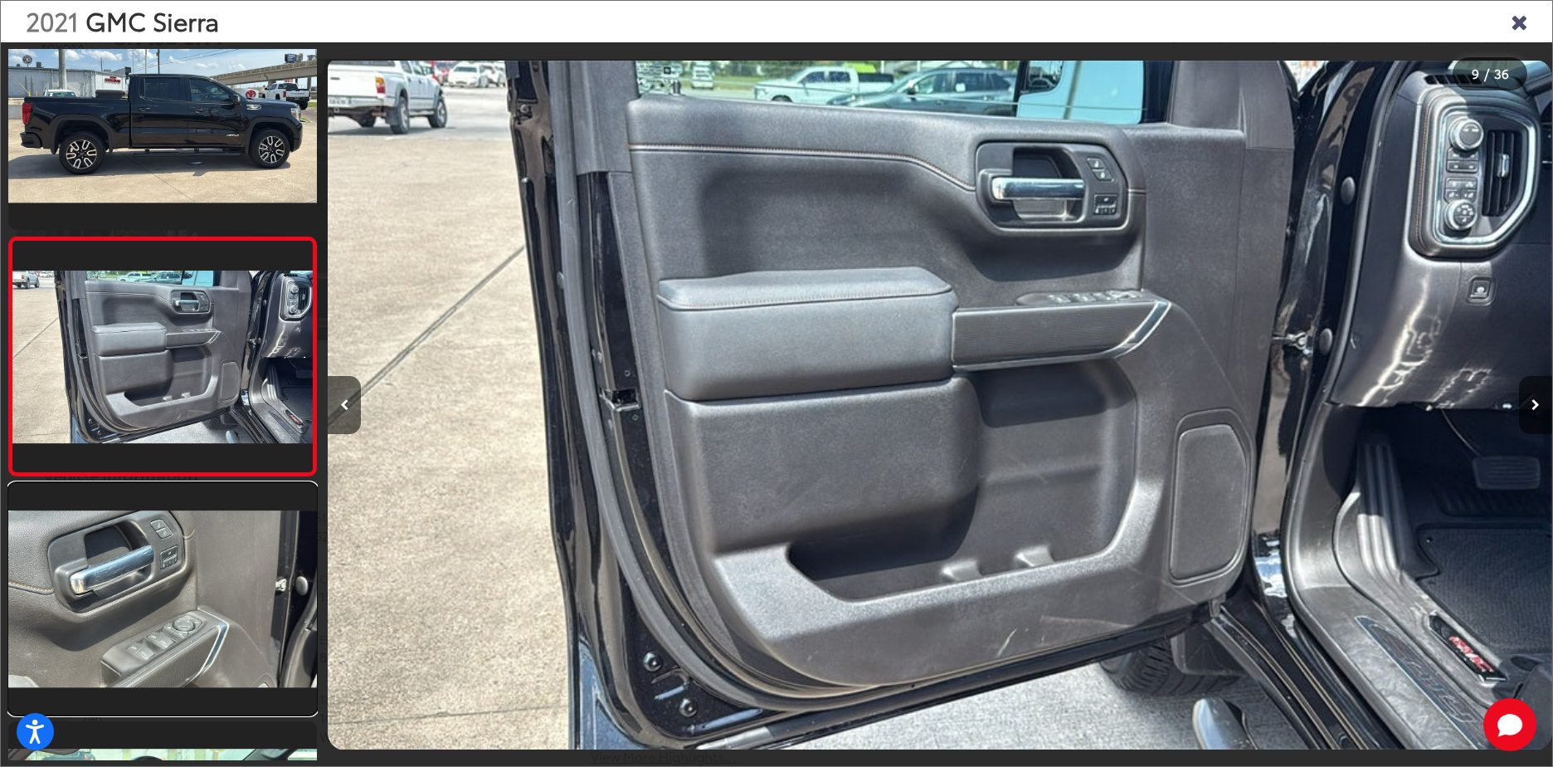
click at [162, 565] on link at bounding box center [162, 598] width 309 height 231
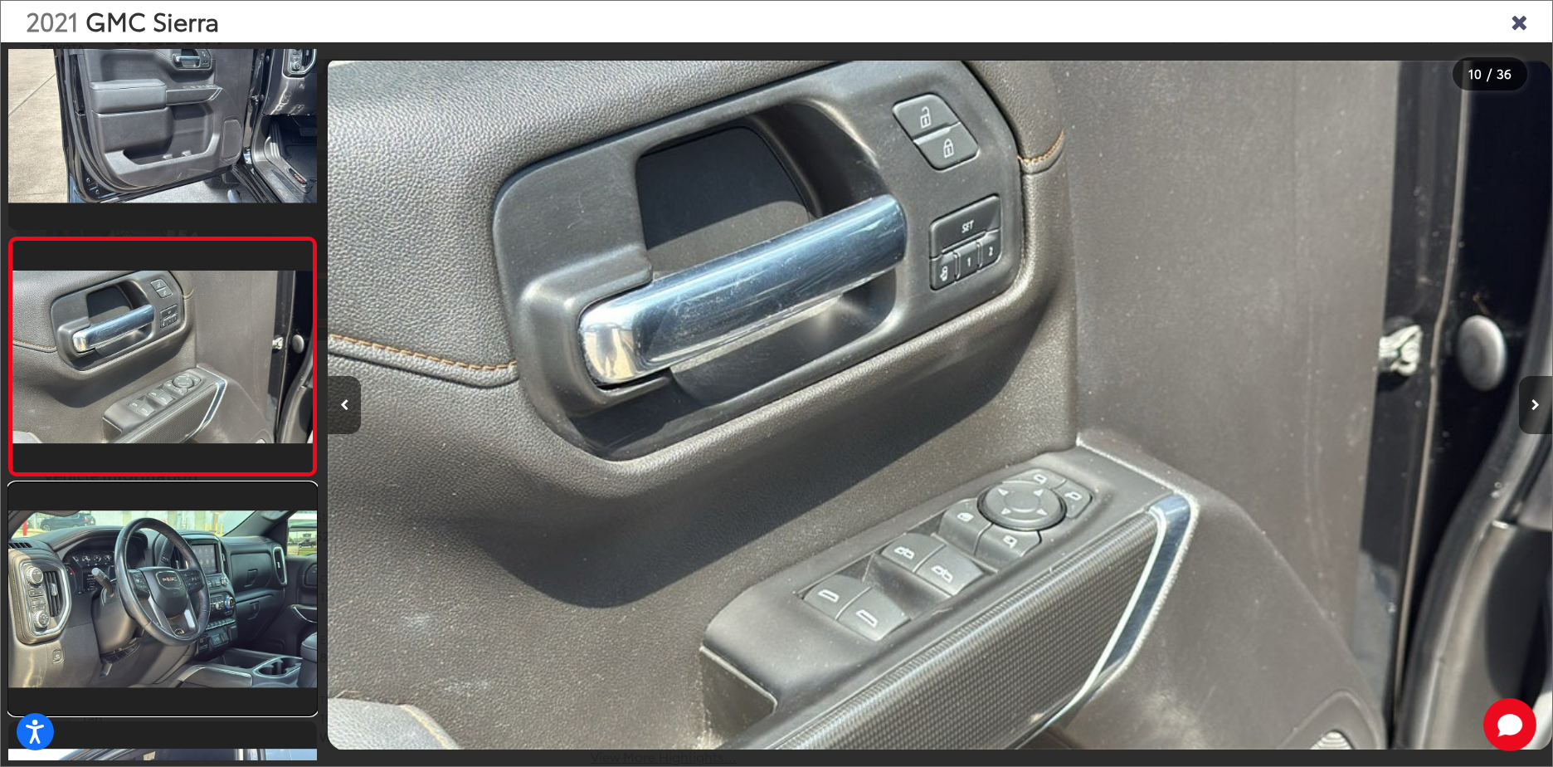
click at [162, 565] on link at bounding box center [162, 598] width 309 height 231
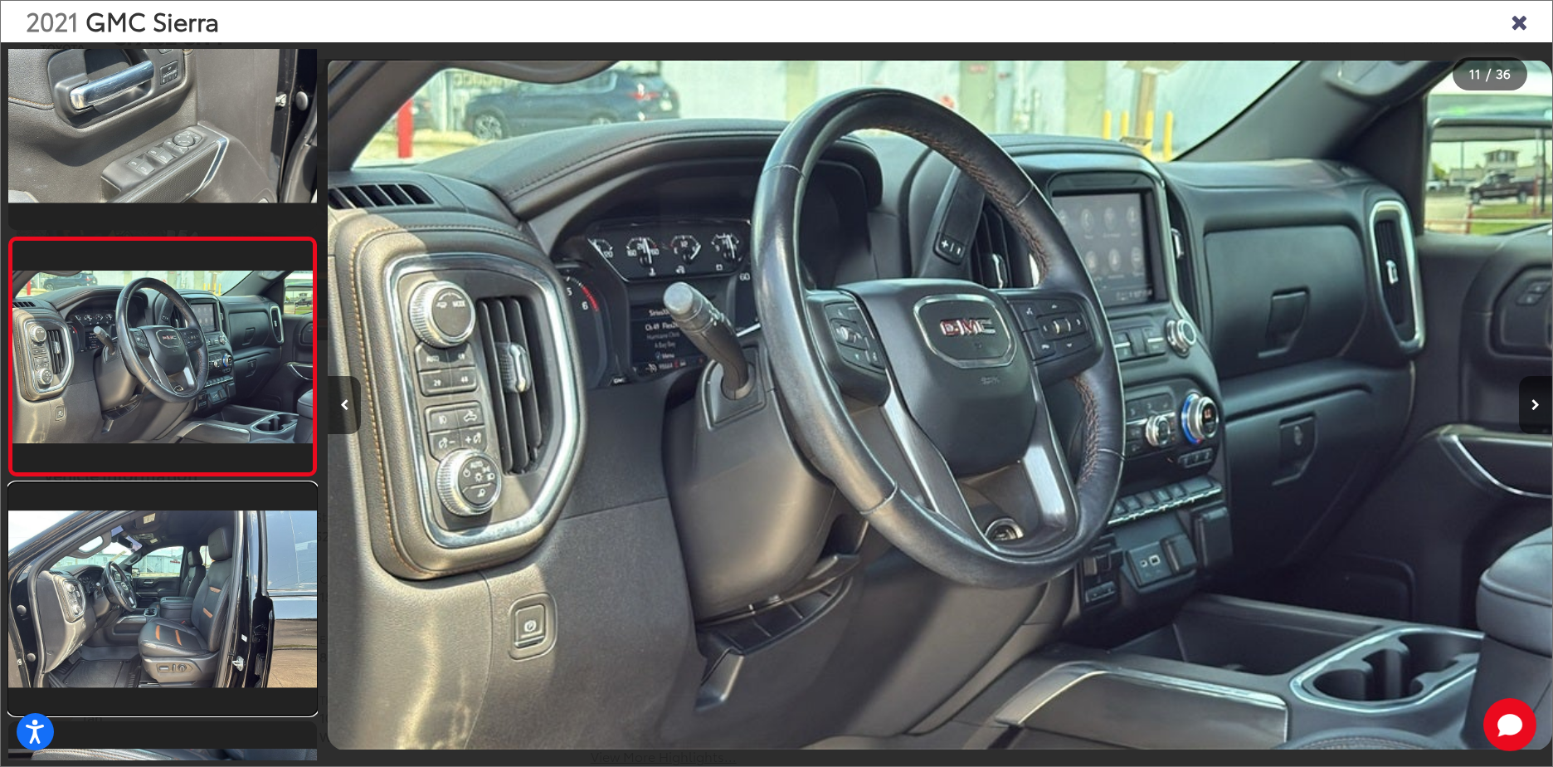
click at [162, 565] on link at bounding box center [162, 598] width 309 height 231
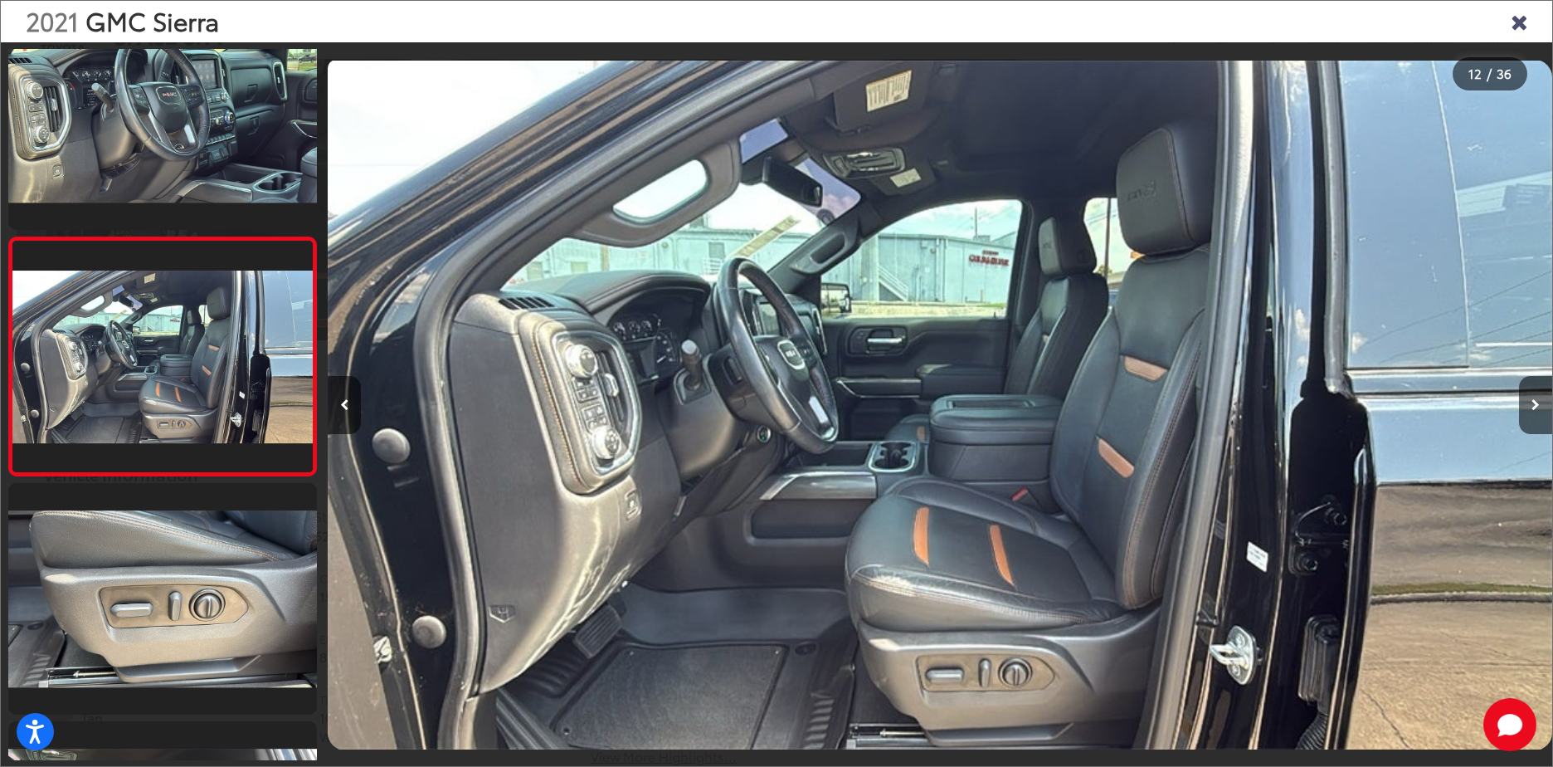
click at [1514, 16] on icon "Close gallery" at bounding box center [1519, 21] width 17 height 22
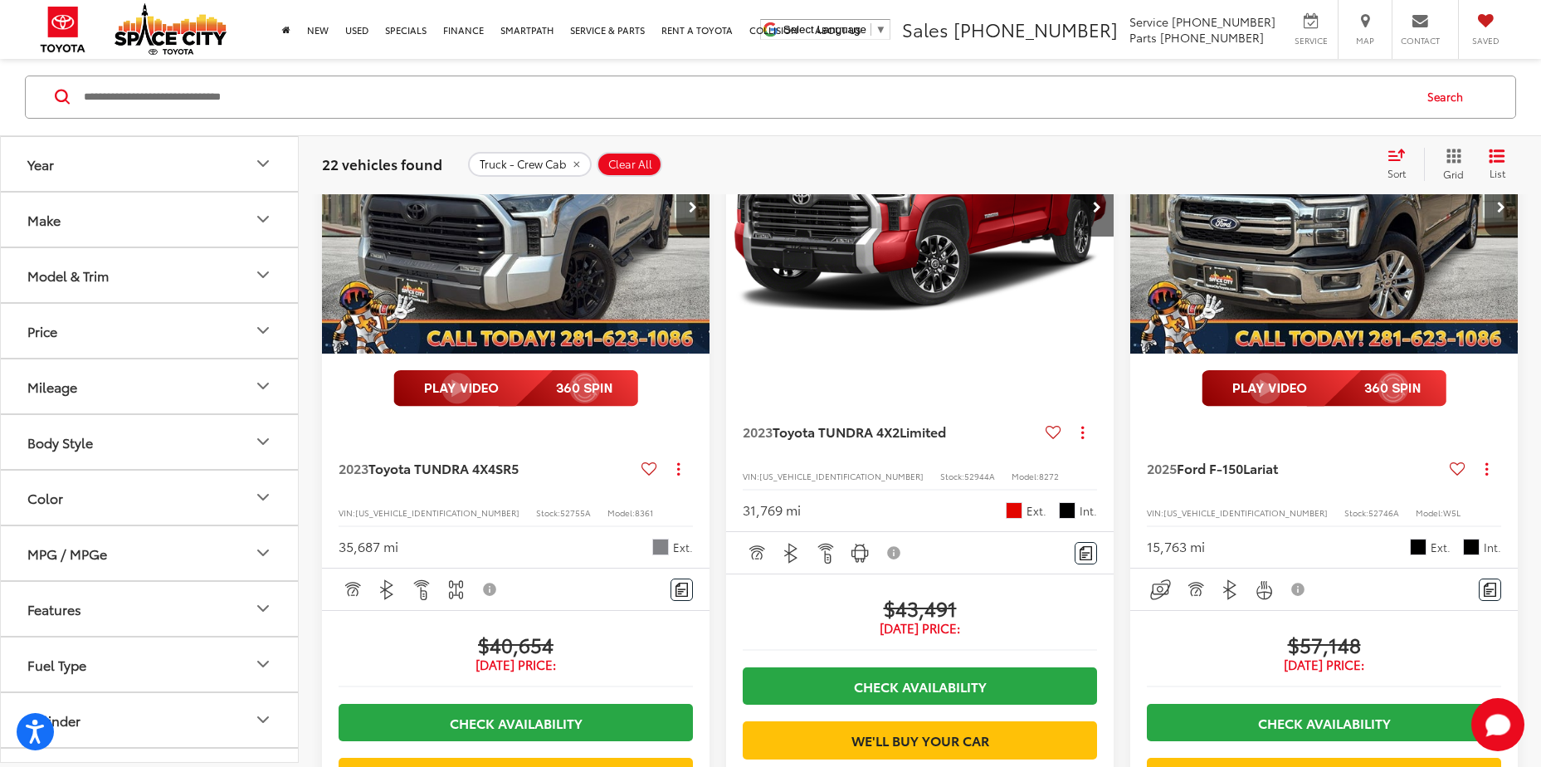
scroll to position [2145, 0]
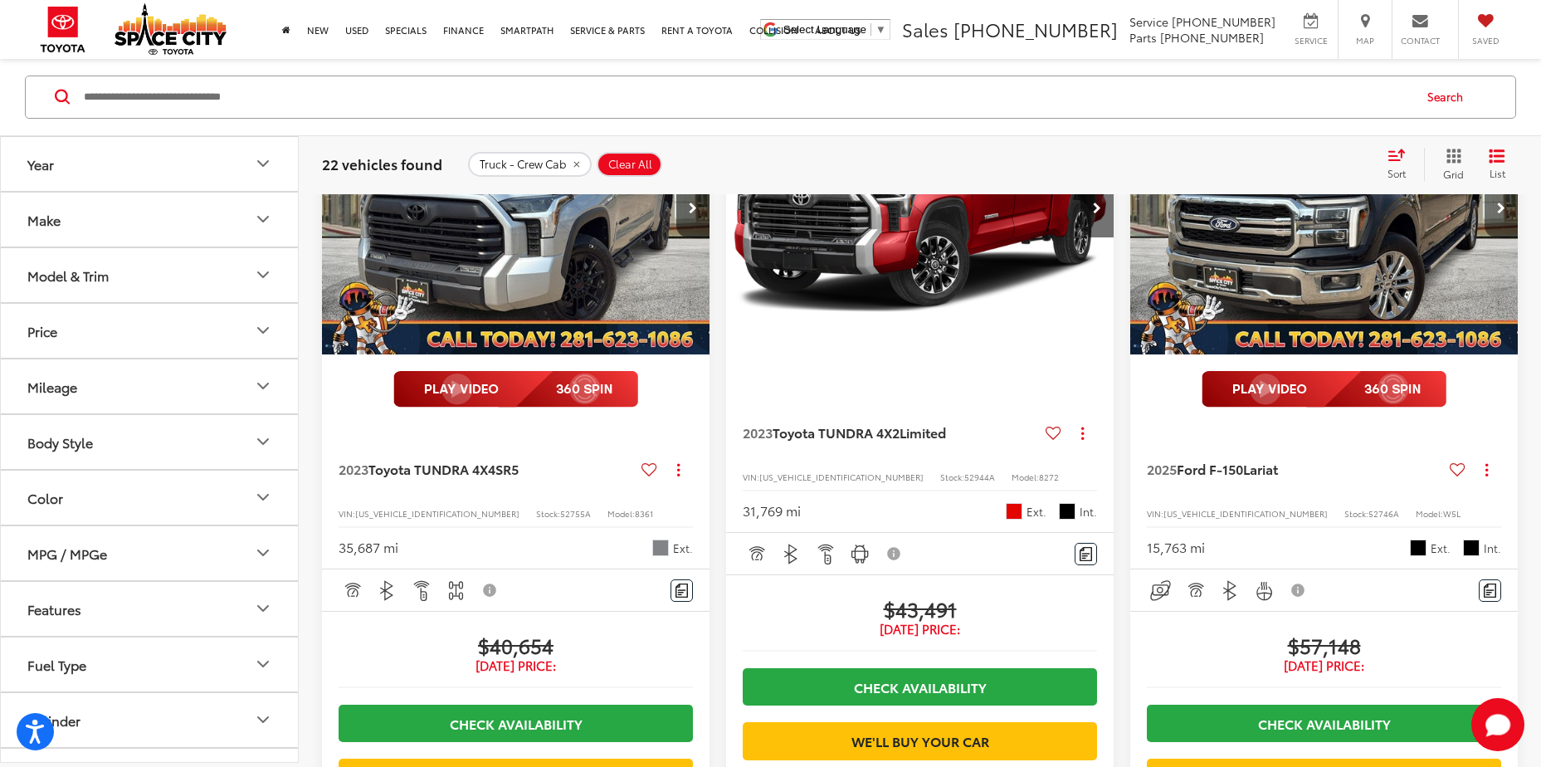
click at [1502, 214] on icon "Next image" at bounding box center [1501, 208] width 8 height 12
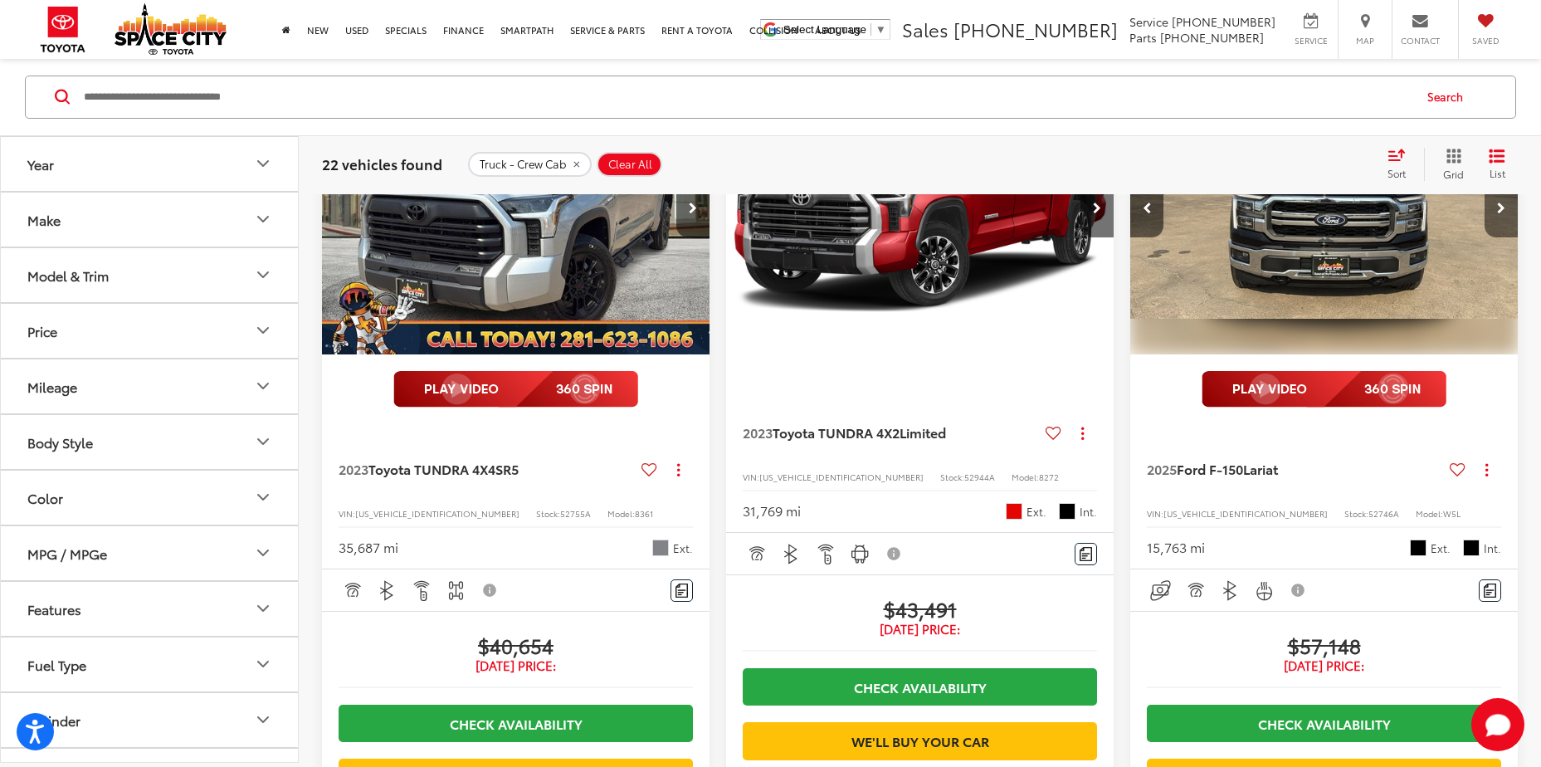
click at [1502, 214] on icon "Next image" at bounding box center [1501, 208] width 8 height 12
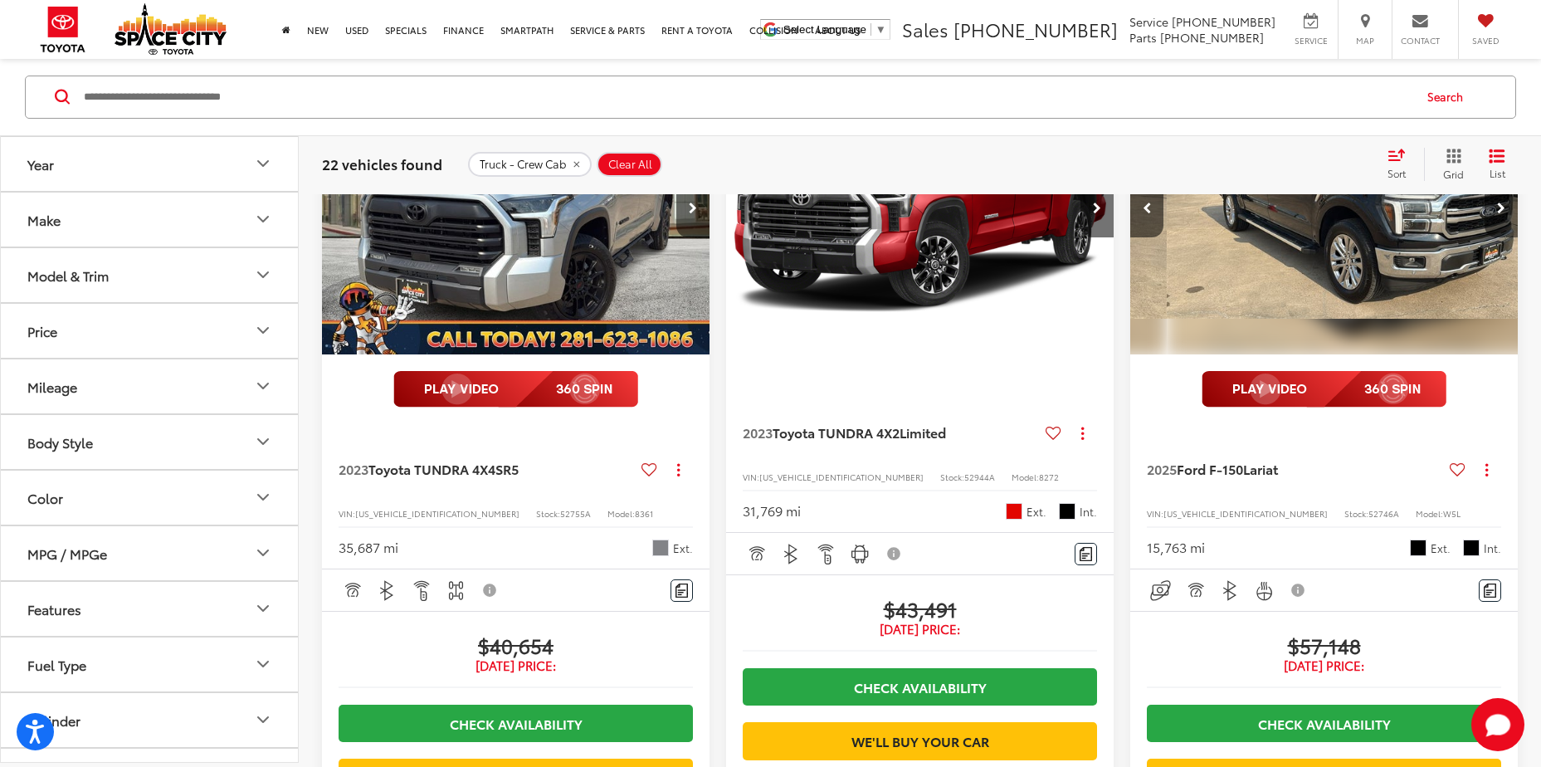
scroll to position [0, 780]
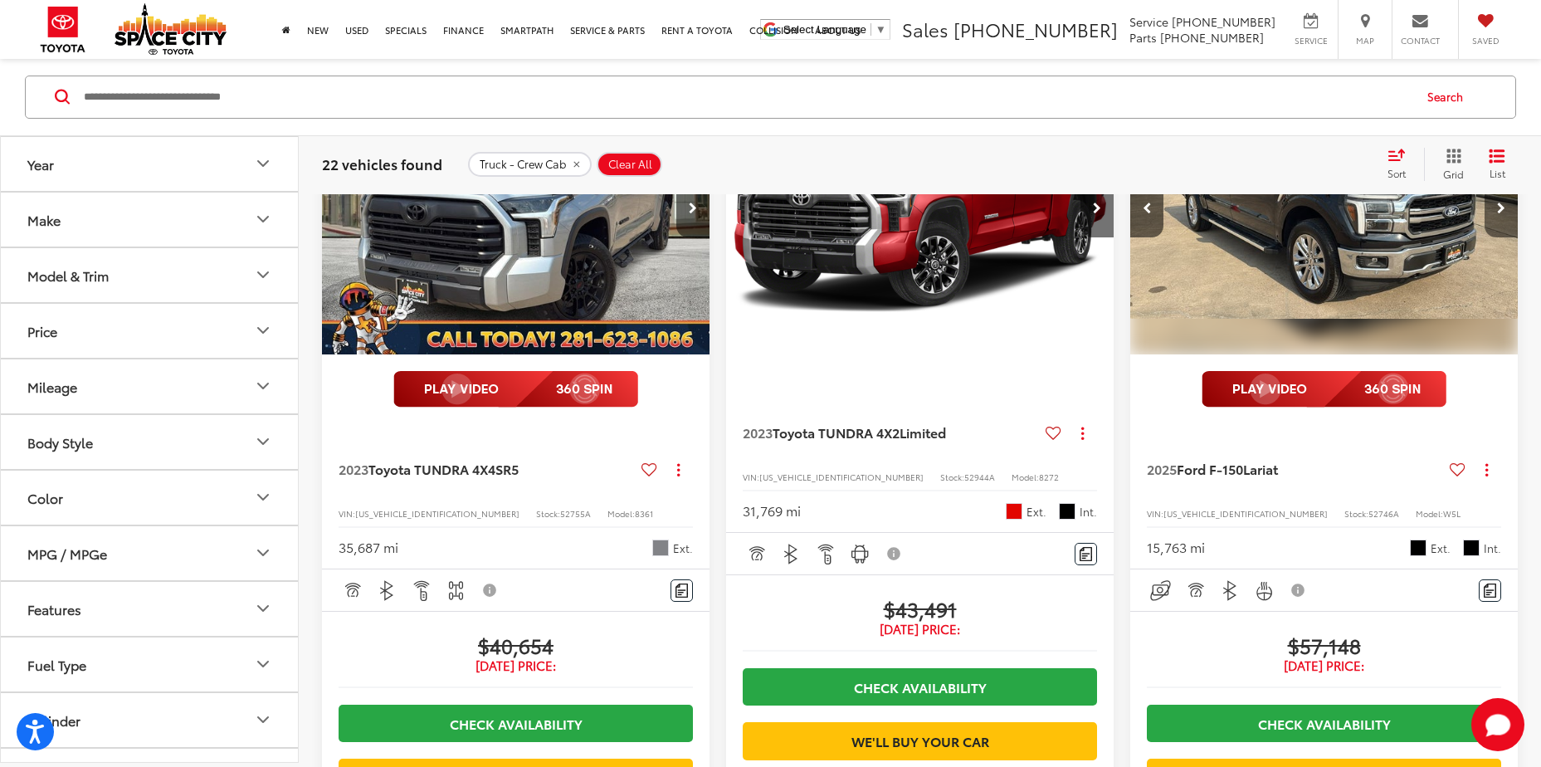
click at [1502, 214] on icon "Next image" at bounding box center [1501, 208] width 8 height 12
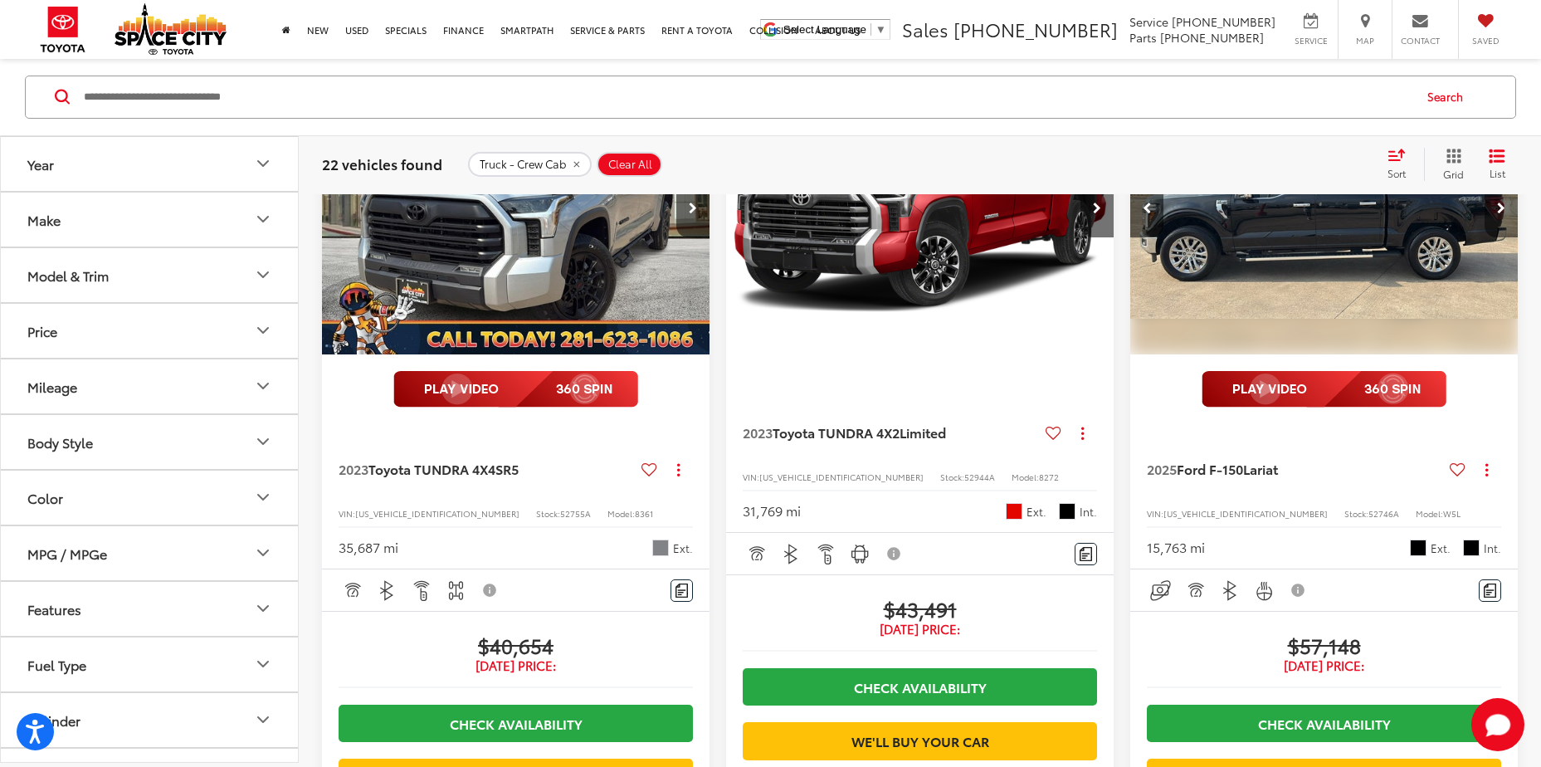
click at [1502, 214] on icon "Next image" at bounding box center [1501, 208] width 8 height 12
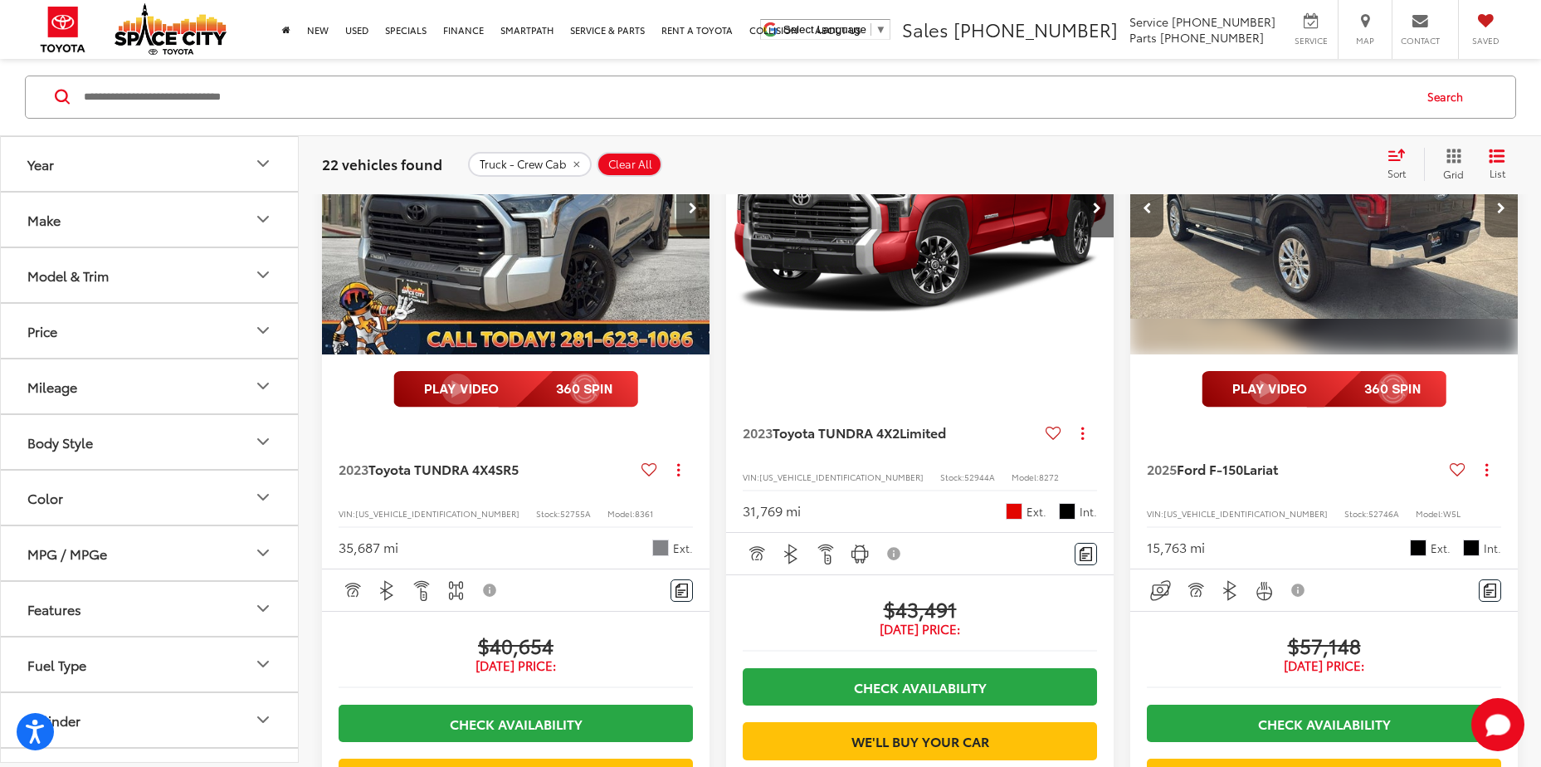
click at [1502, 214] on icon "Next image" at bounding box center [1501, 208] width 8 height 12
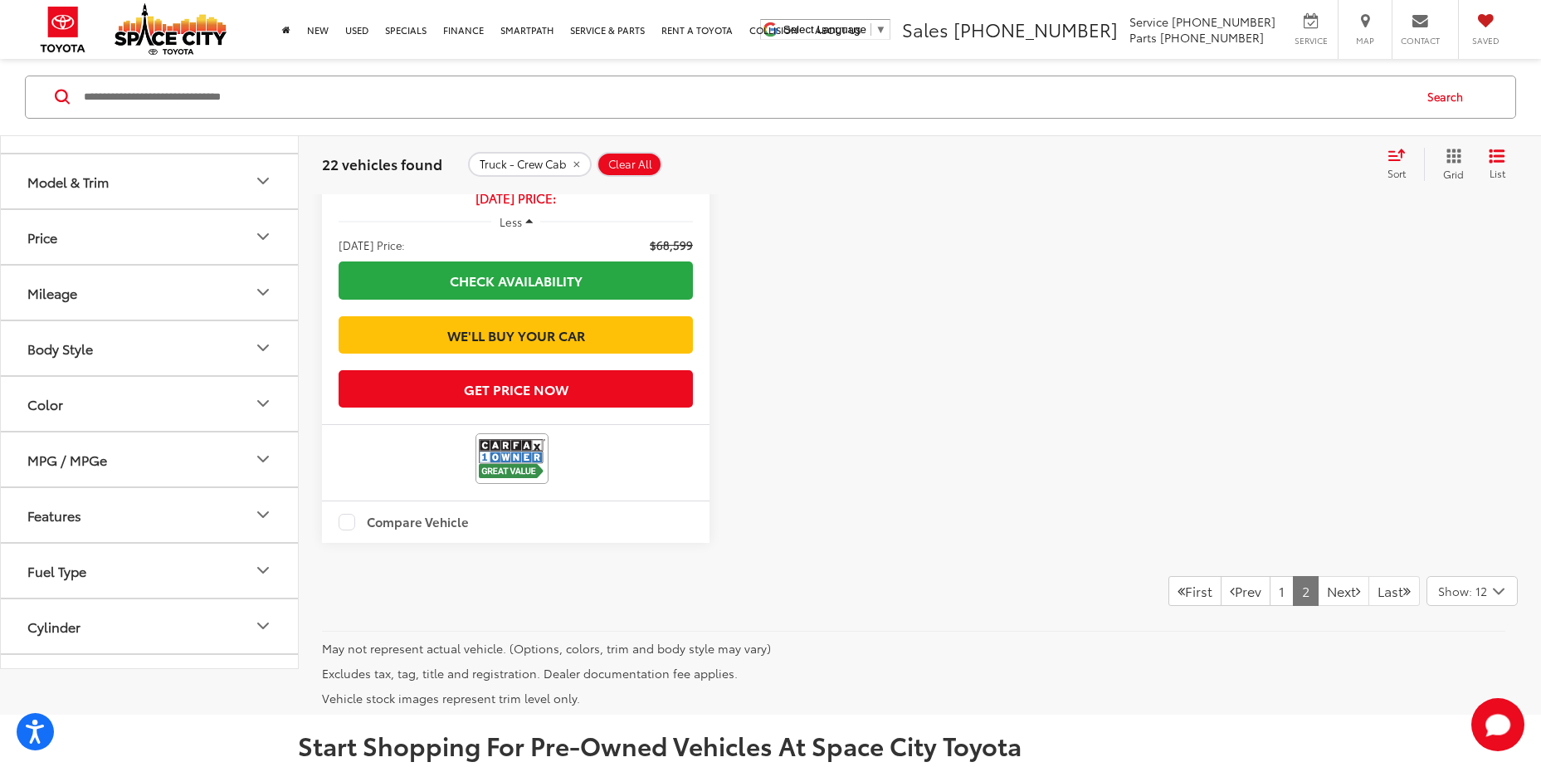
scroll to position [3639, 0]
